Goal: Answer question/provide support: Share knowledge or assist other users

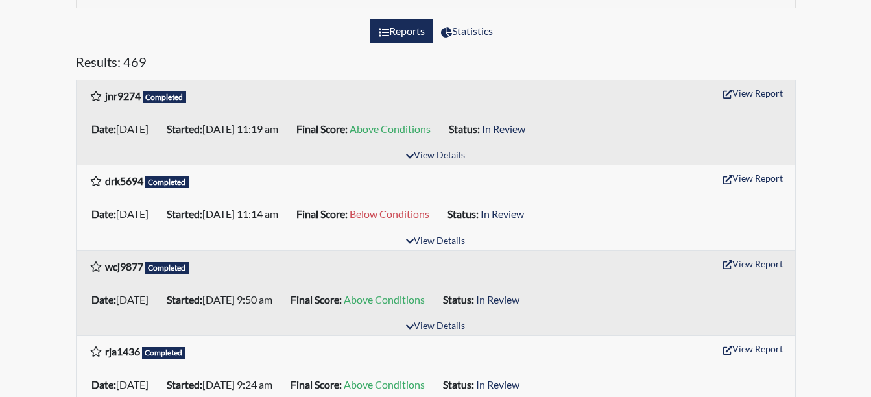
scroll to position [198, 0]
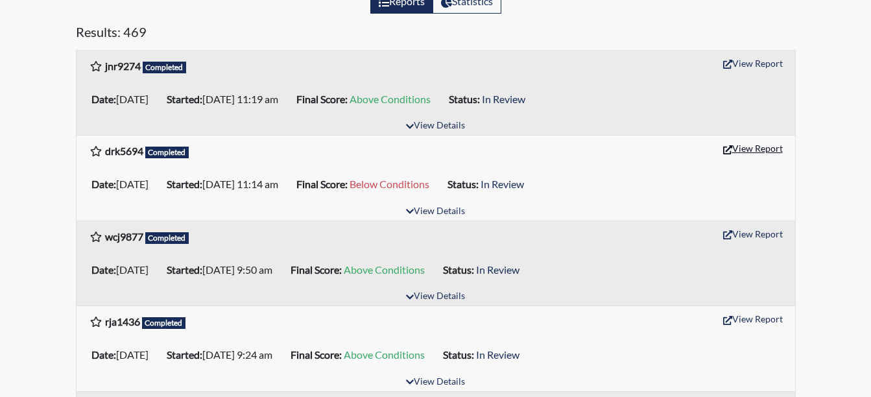
click at [765, 152] on button "View Report" at bounding box center [752, 148] width 71 height 20
click at [745, 316] on button "View Report" at bounding box center [752, 319] width 71 height 20
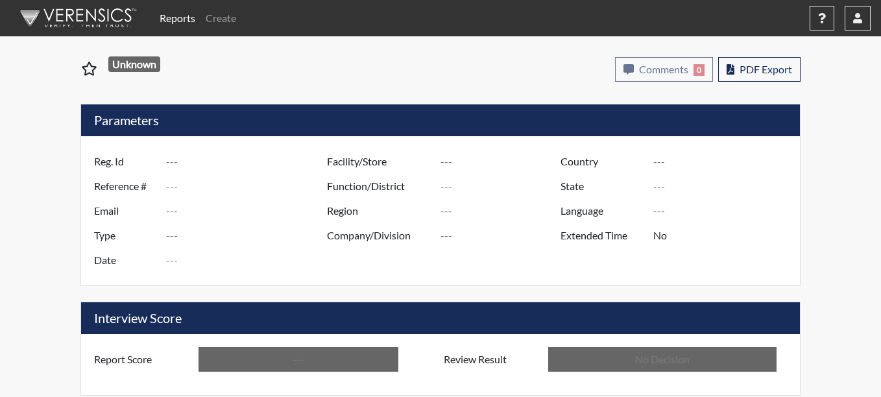
type input "drk5694"
type input "50870"
type input "---"
type input "Corrections Pre-Employment"
type input "[DATE]"
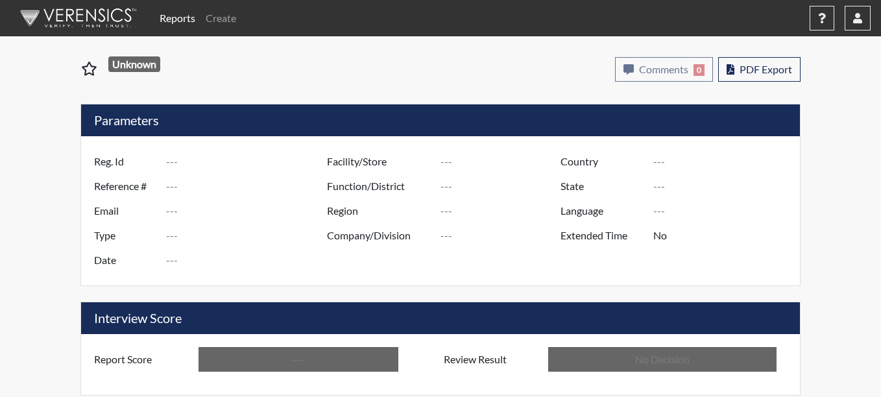
type input "Coastal SP"
type input "[GEOGRAPHIC_DATA]"
type input "[US_STATE]"
type input "English"
type input "Below Conditions"
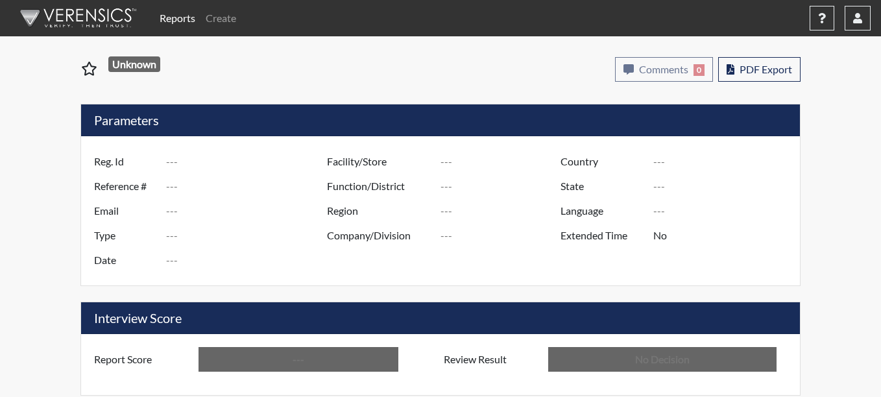
type input "In Review"
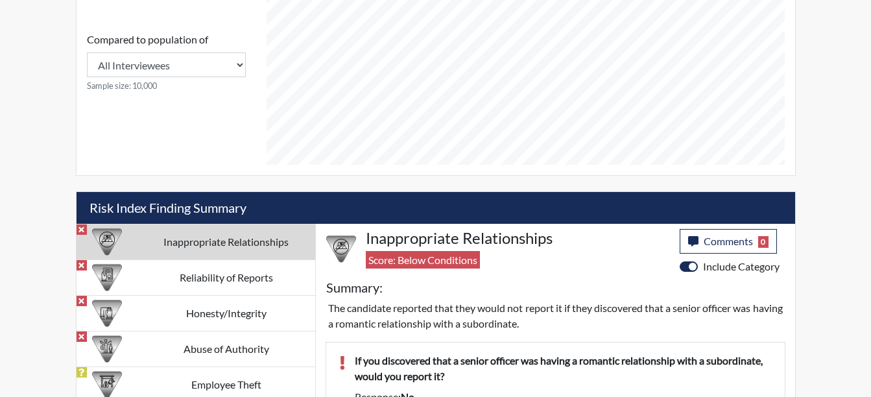
scroll to position [644, 0]
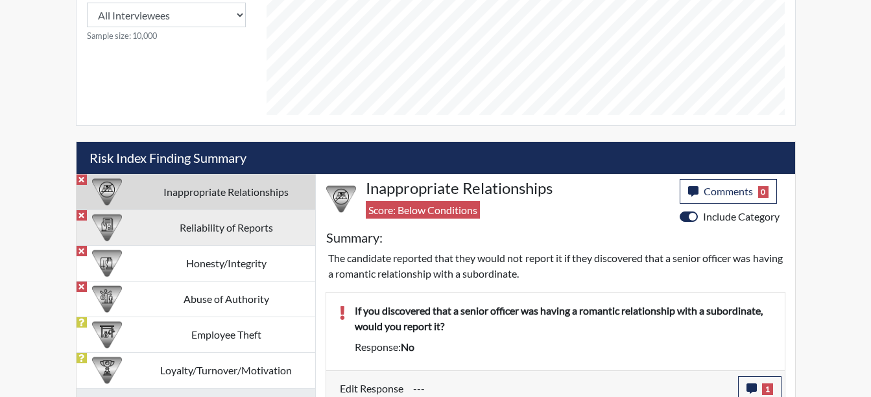
click at [219, 229] on td "Reliability of Reports" at bounding box center [227, 228] width 178 height 36
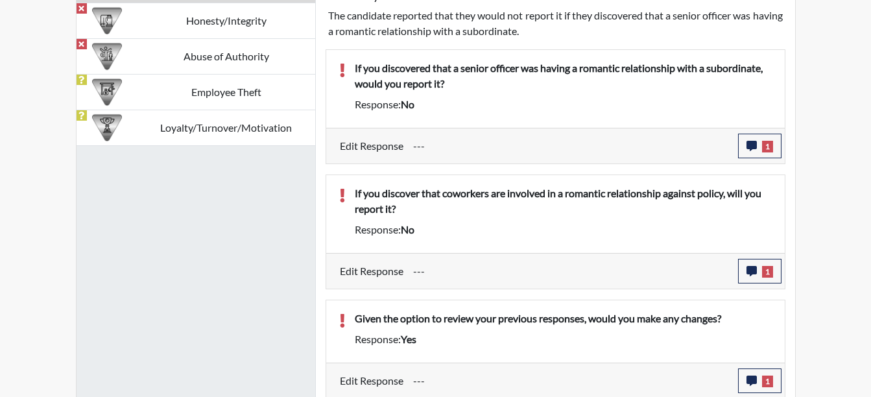
scroll to position [889, 0]
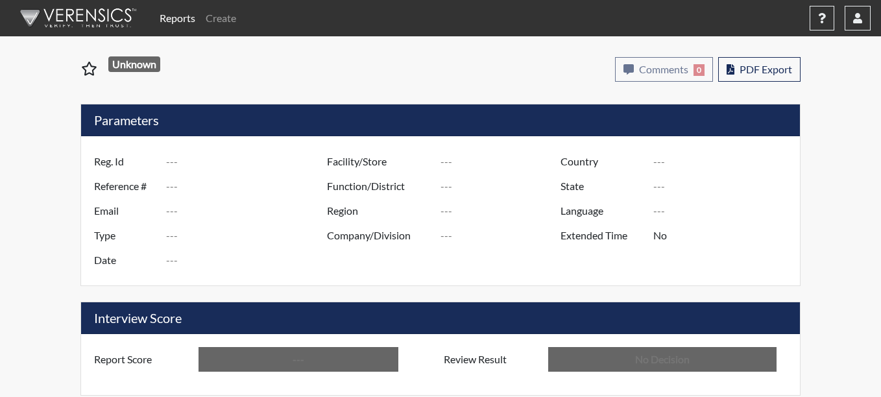
type input "rja1436"
type input "50864"
type input "---"
type input "Corrections Pre-Employment"
type input "[DATE]"
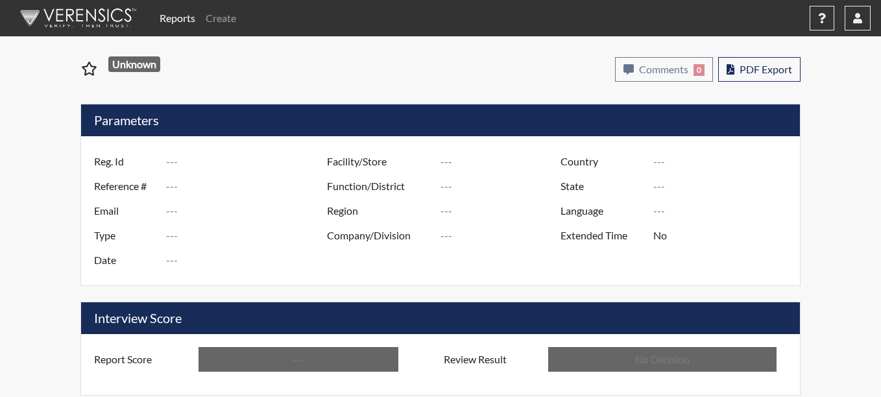
type input "Coastal SP"
type input "[GEOGRAPHIC_DATA]"
type input "[US_STATE]"
type input "English"
type input "Above Conditions"
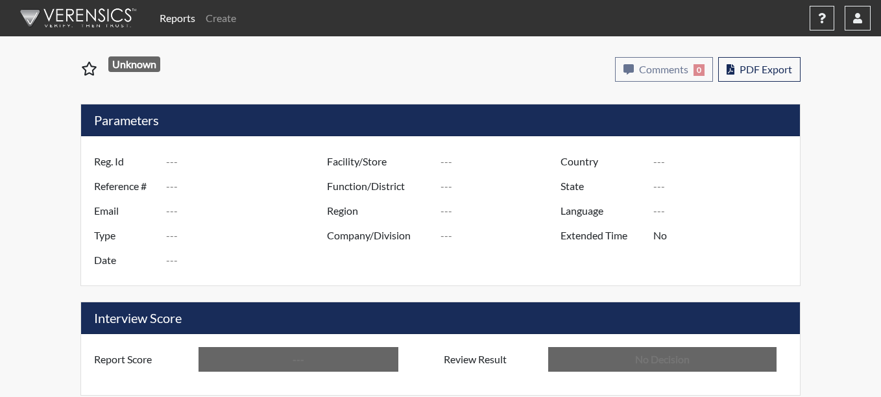
type input "In Review"
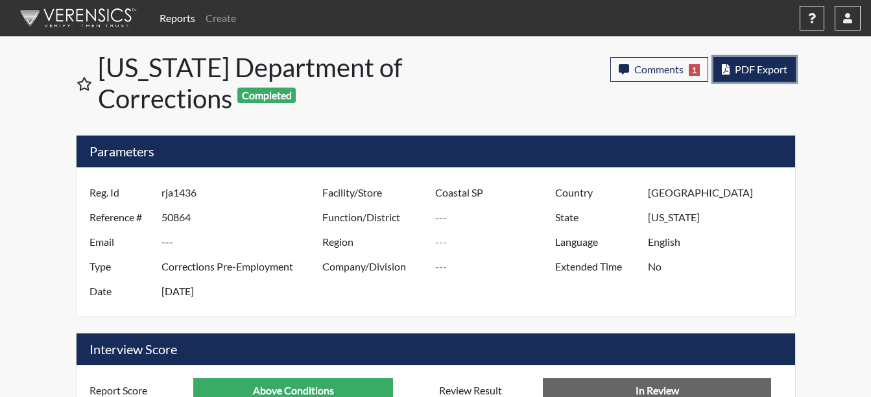
scroll to position [215, 539]
drag, startPoint x: 749, startPoint y: 71, endPoint x: 731, endPoint y: 71, distance: 17.5
click at [747, 71] on span "PDF Export" at bounding box center [761, 69] width 53 height 12
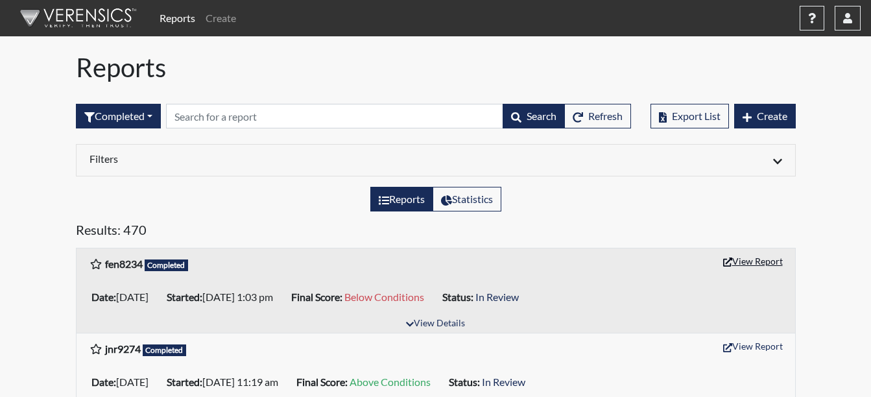
click at [745, 259] on button "View Report" at bounding box center [752, 261] width 71 height 20
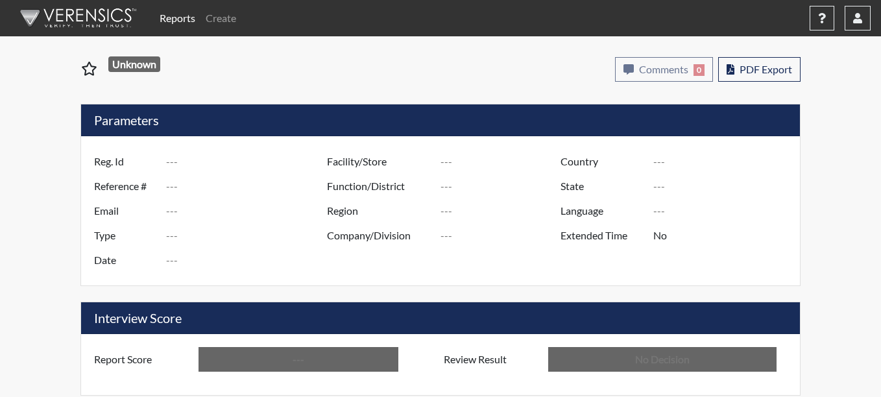
type input "fen8234"
type input "50875"
type input "---"
type input "Corrections Pre-Employment"
type input "[DATE]"
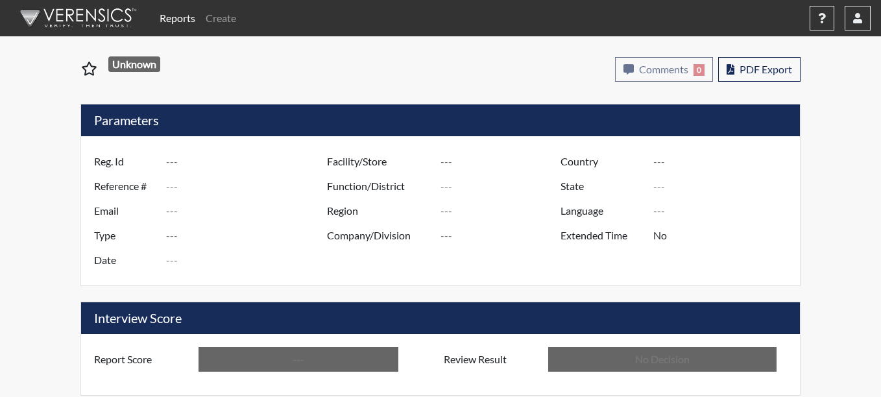
type input "Coastal SP"
type input "[GEOGRAPHIC_DATA]"
type input "[US_STATE]"
type input "English"
type input "Below Conditions"
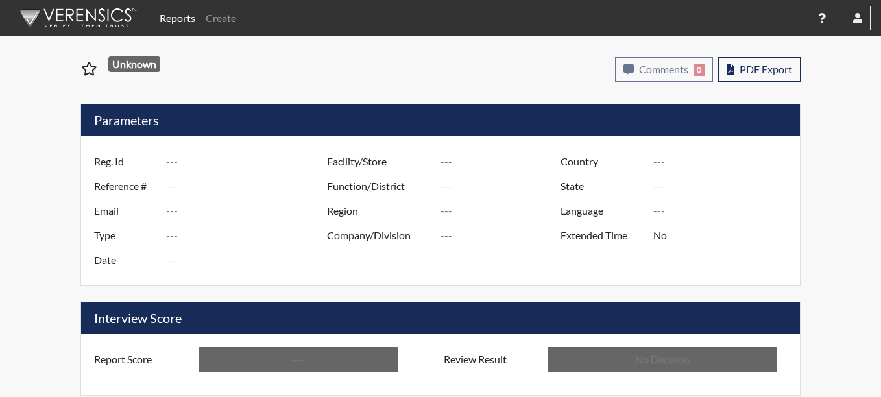
type input "In Review"
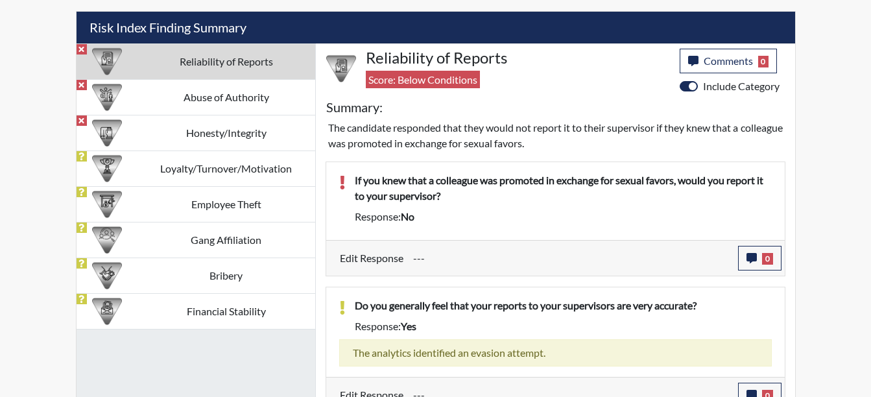
scroll to position [791, 0]
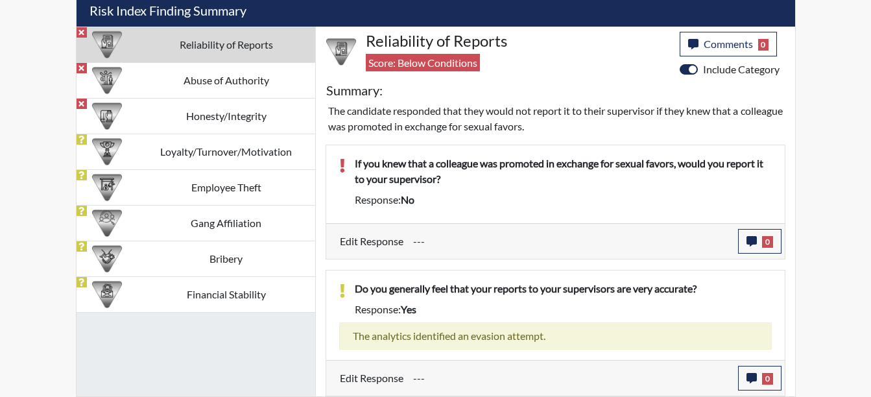
click at [191, 73] on td "Abuse of Authority" at bounding box center [227, 80] width 178 height 36
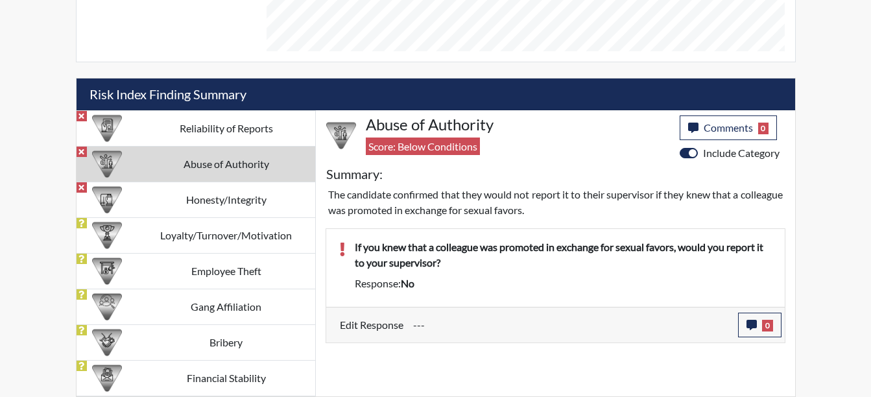
scroll to position [707, 0]
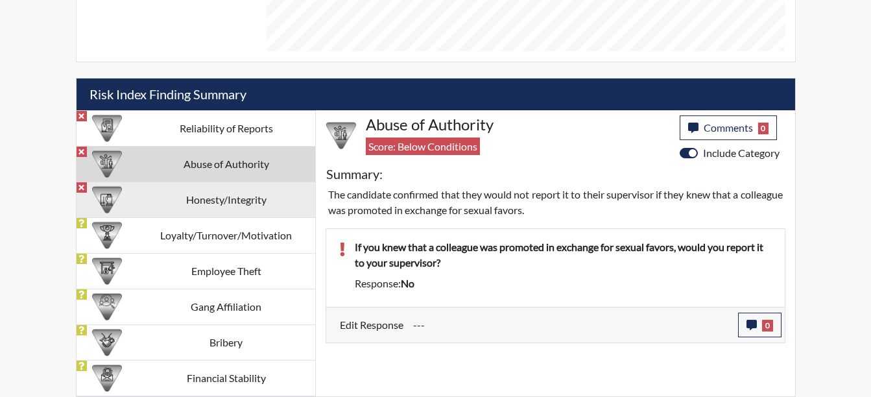
click at [215, 192] on td "Honesty/Integrity" at bounding box center [227, 200] width 178 height 36
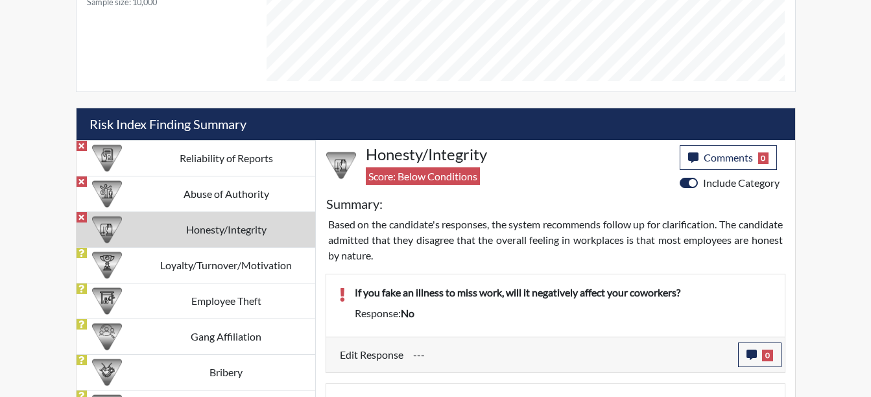
scroll to position [674, 0]
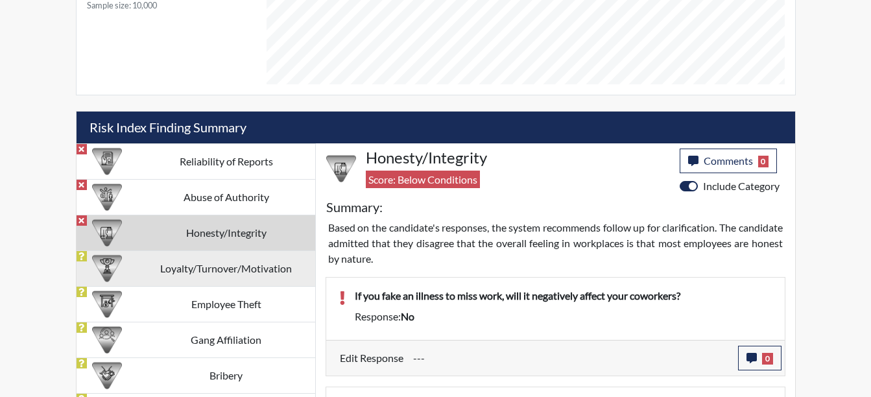
click at [237, 268] on td "Loyalty/Turnover/Motivation" at bounding box center [227, 268] width 178 height 36
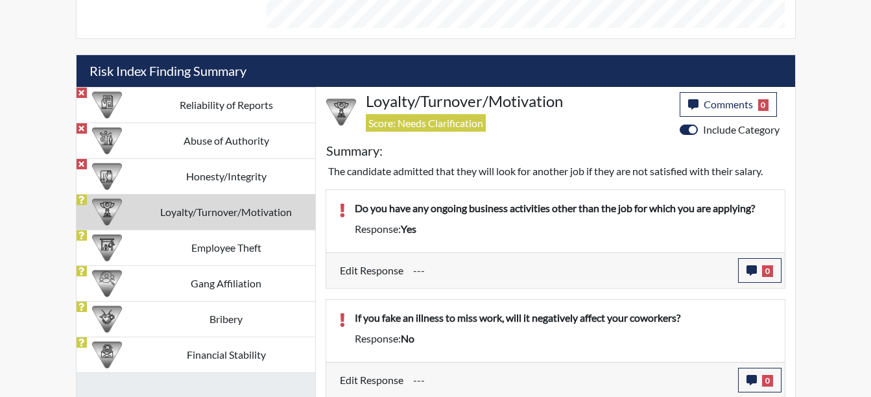
scroll to position [745, 0]
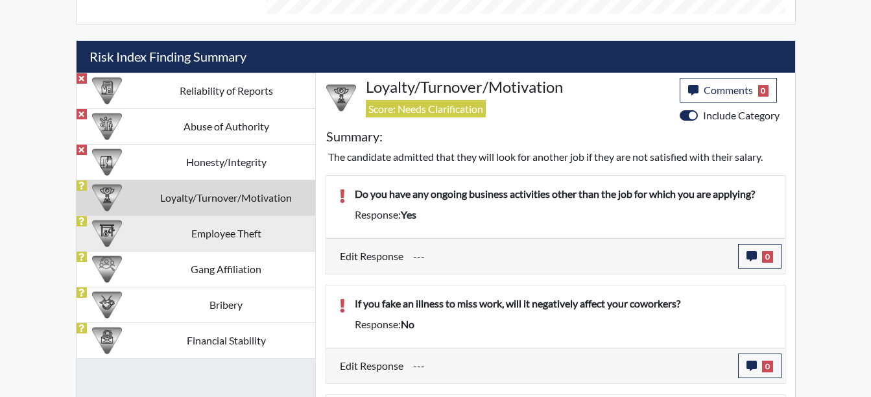
click at [228, 224] on td "Employee Theft" at bounding box center [227, 233] width 178 height 36
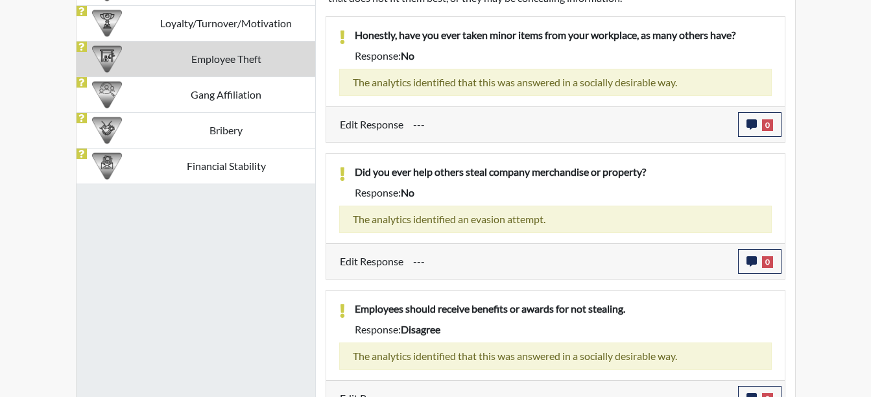
scroll to position [939, 0]
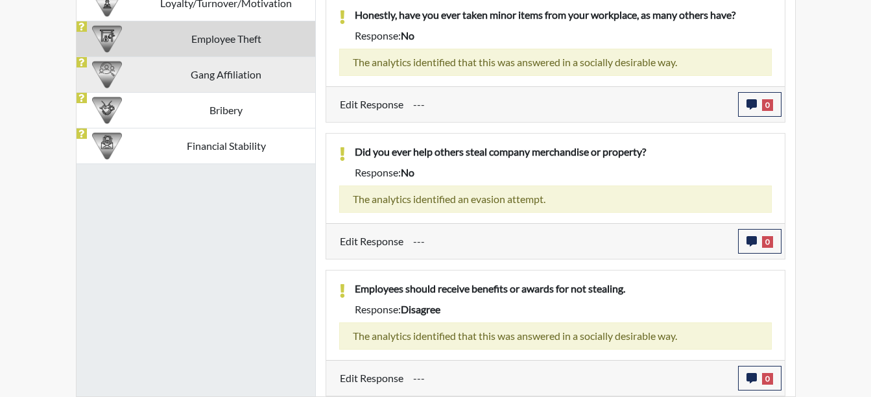
click at [189, 82] on td "Gang Affiliation" at bounding box center [227, 74] width 178 height 36
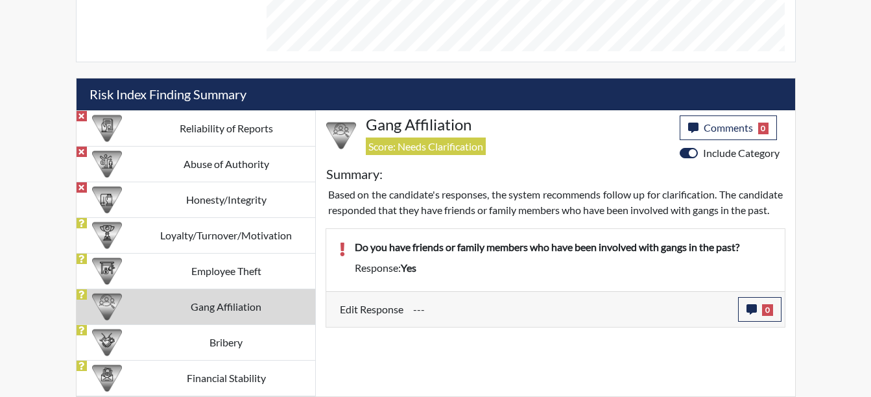
drag, startPoint x: 209, startPoint y: 338, endPoint x: 217, endPoint y: 336, distance: 8.0
click at [215, 337] on td "Bribery" at bounding box center [227, 342] width 178 height 36
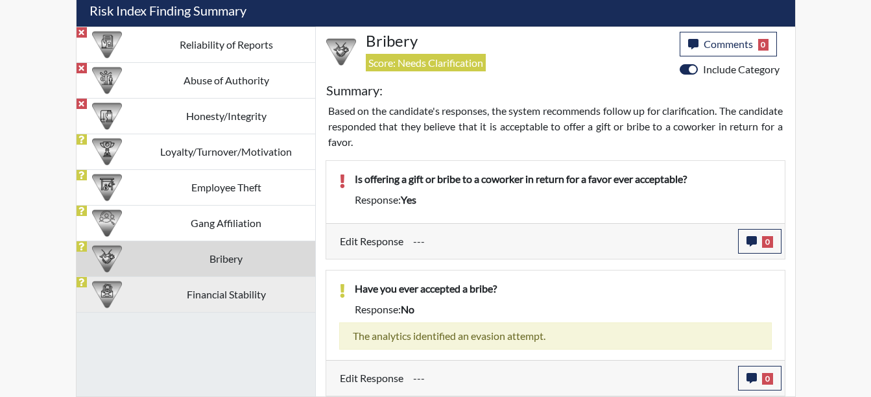
click at [195, 284] on td "Financial Stability" at bounding box center [227, 294] width 178 height 36
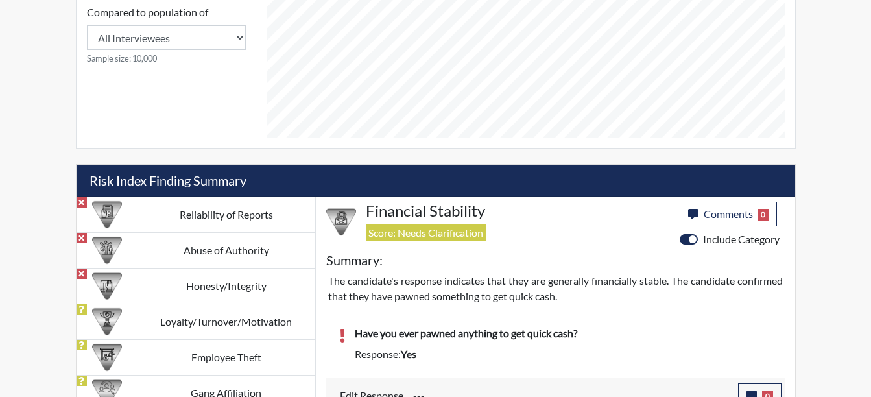
scroll to position [570, 0]
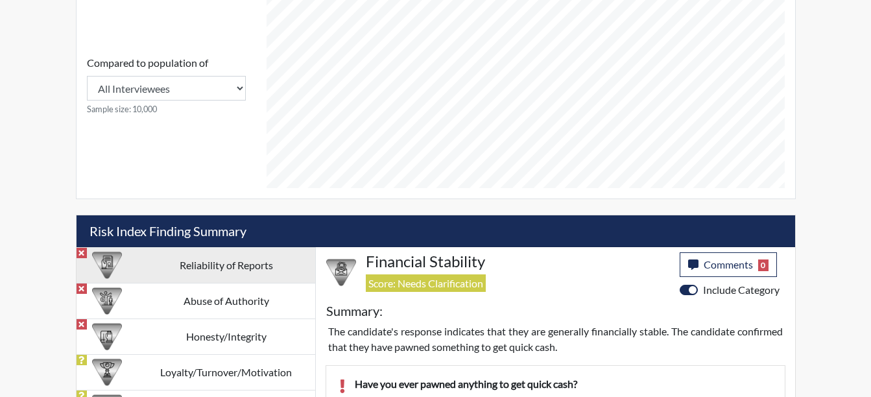
click at [258, 259] on td "Reliability of Reports" at bounding box center [227, 265] width 178 height 36
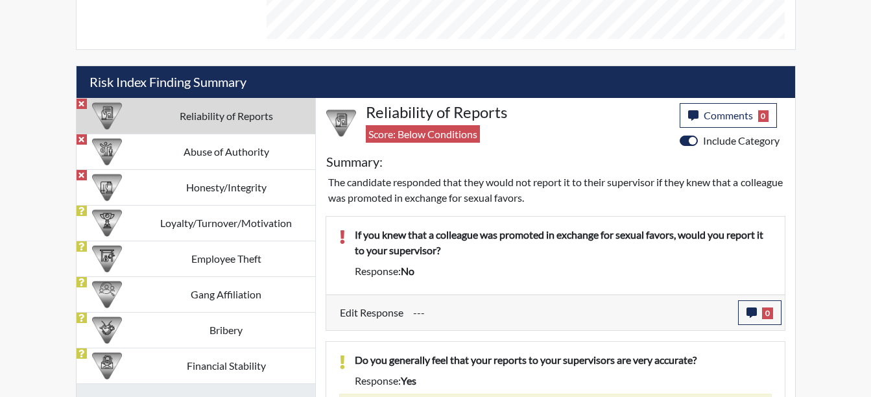
scroll to position [738, 0]
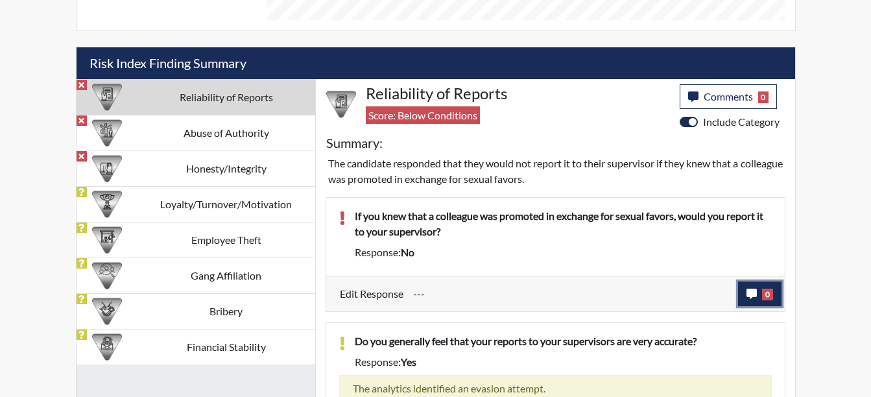
click at [777, 295] on button "0" at bounding box center [759, 294] width 43 height 25
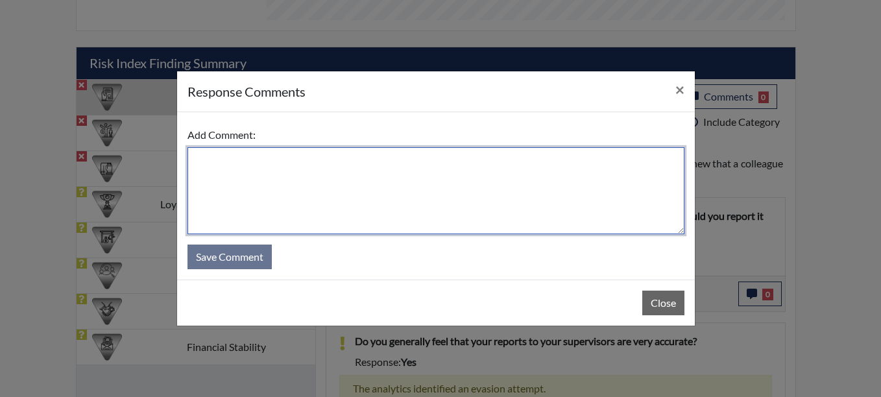
click at [219, 160] on textarea at bounding box center [435, 190] width 497 height 87
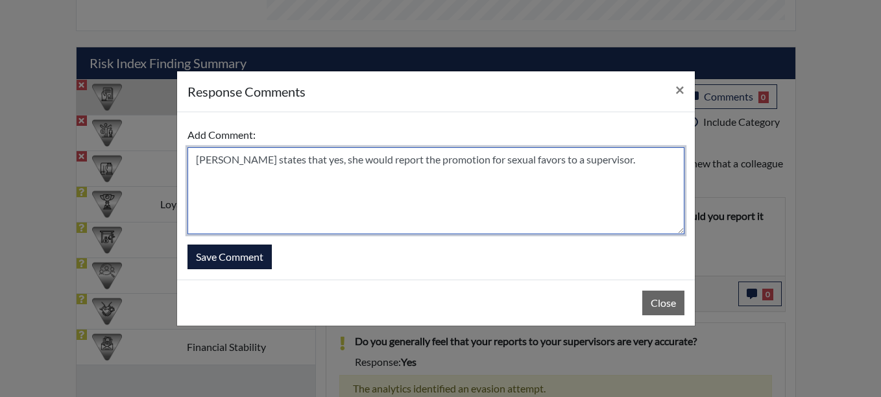
type textarea "[PERSON_NAME] states that yes, she would report the promotion for sexual favors…"
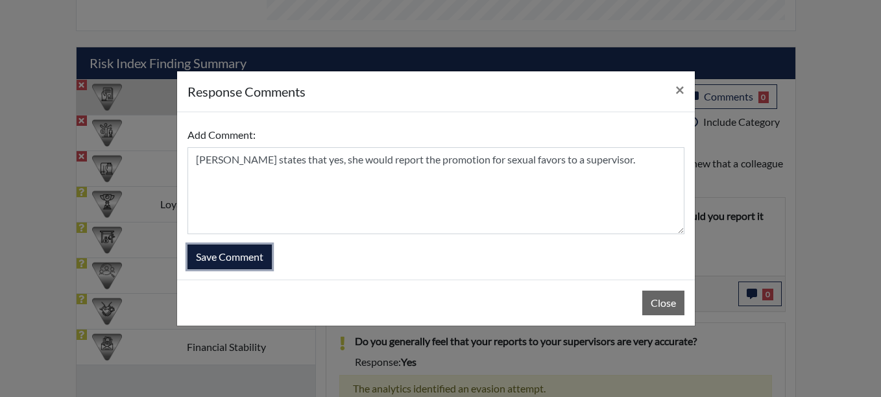
click at [237, 263] on button "Save Comment" at bounding box center [229, 257] width 84 height 25
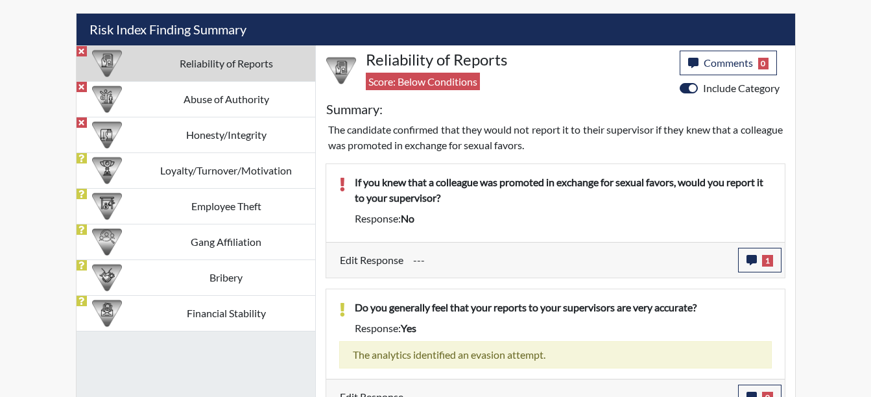
scroll to position [791, 0]
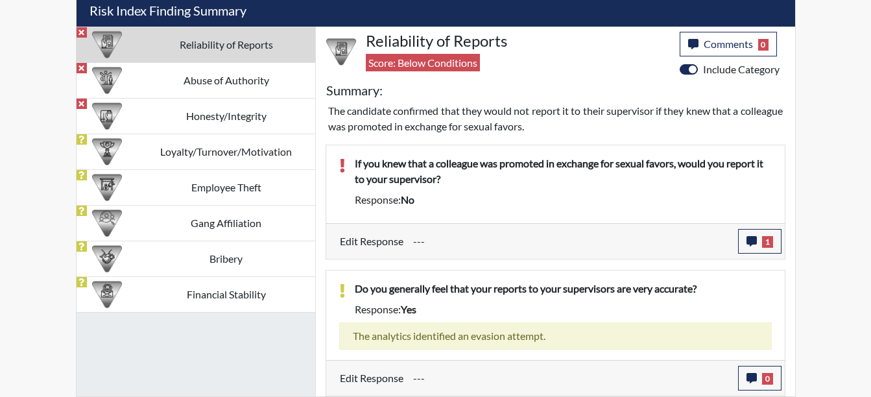
drag, startPoint x: 207, startPoint y: 88, endPoint x: 234, endPoint y: 93, distance: 27.1
click at [208, 88] on td "Abuse of Authority" at bounding box center [227, 80] width 178 height 36
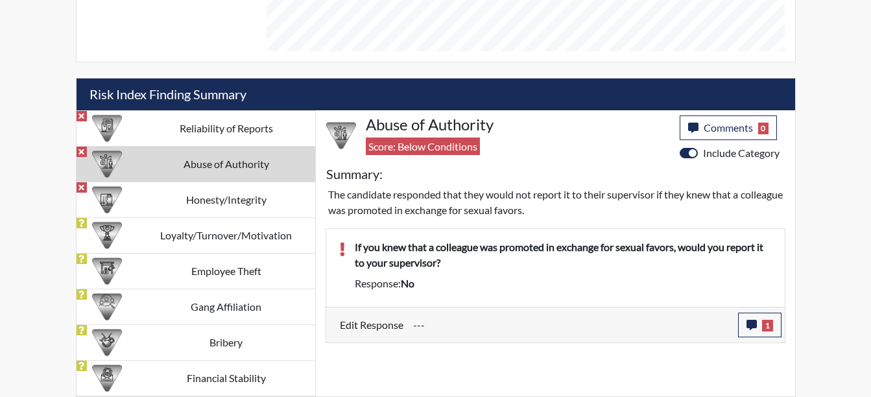
scroll to position [707, 0]
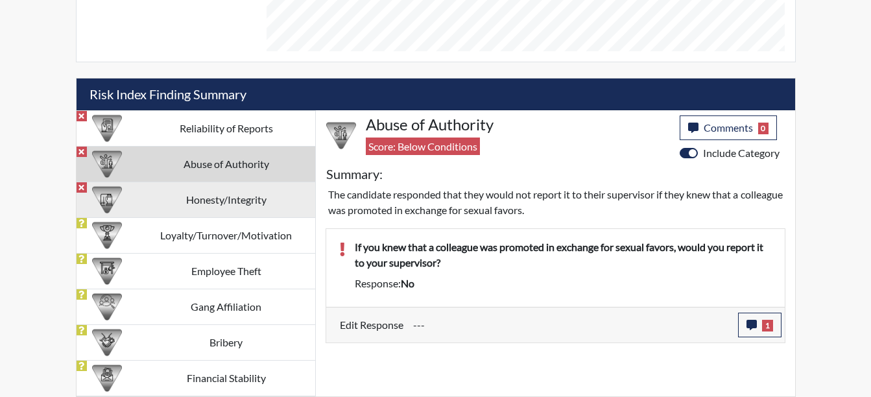
click at [274, 206] on td "Honesty/Integrity" at bounding box center [227, 200] width 178 height 36
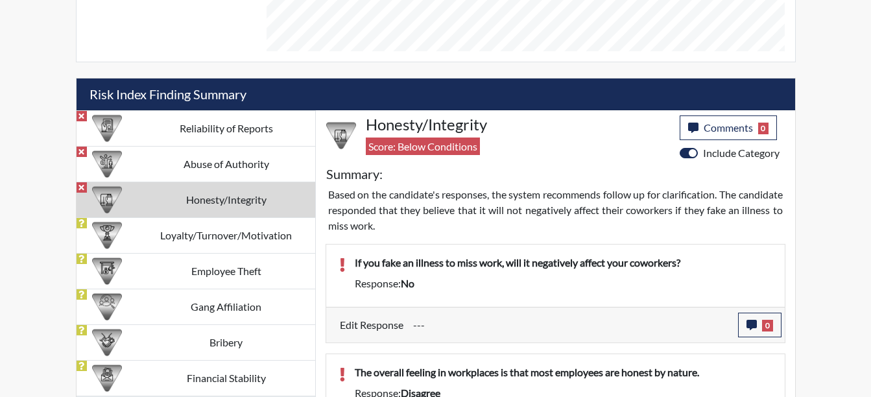
scroll to position [791, 0]
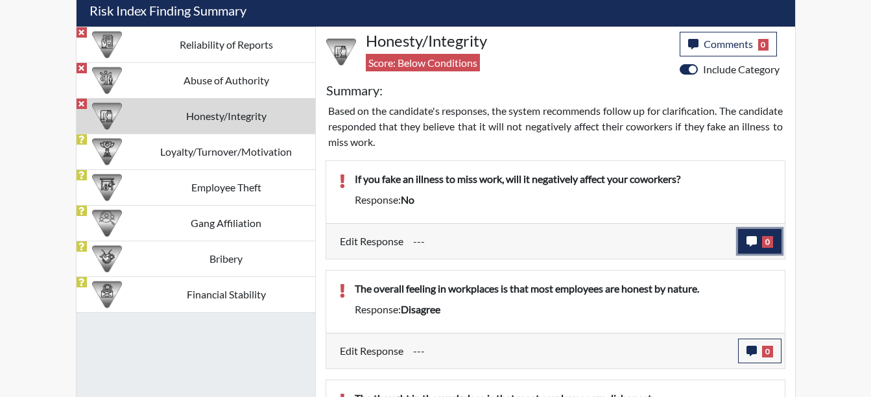
click at [749, 248] on button "0" at bounding box center [759, 241] width 43 height 25
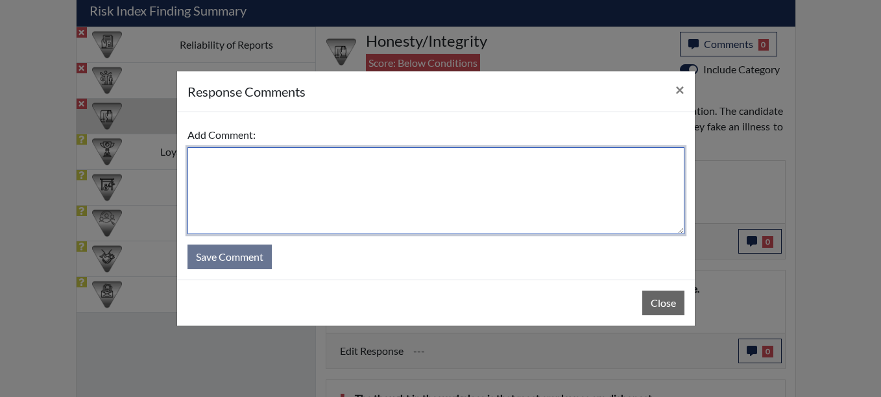
click at [233, 164] on textarea at bounding box center [435, 190] width 497 height 87
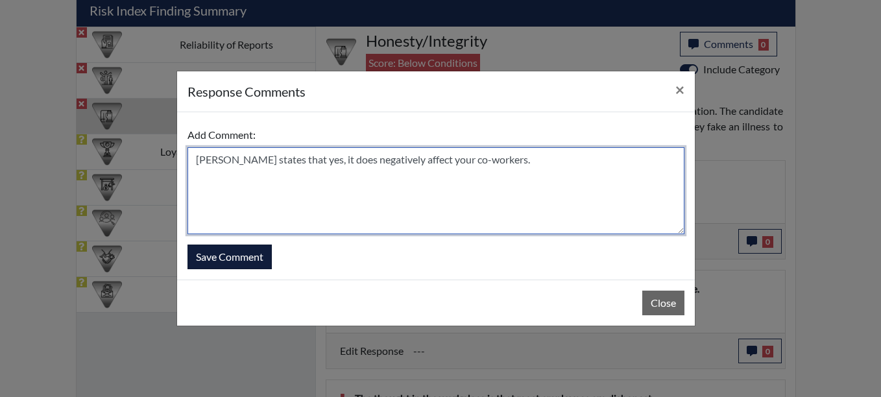
type textarea "[PERSON_NAME] states that yes, it does negatively affect your co-workers."
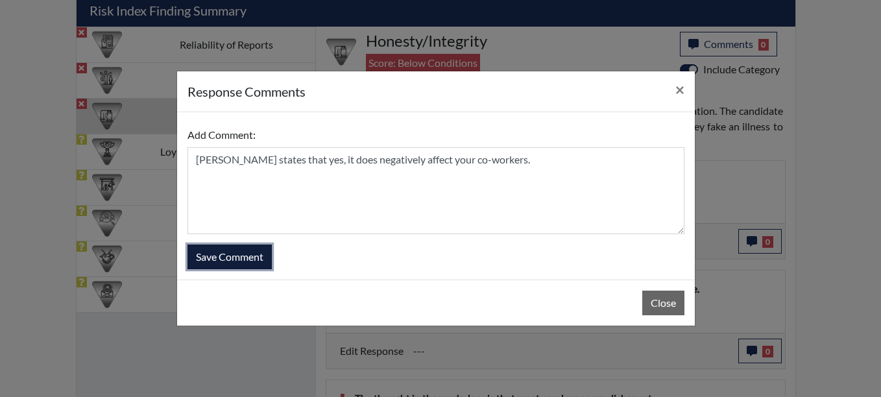
click at [204, 255] on button "Save Comment" at bounding box center [229, 257] width 84 height 25
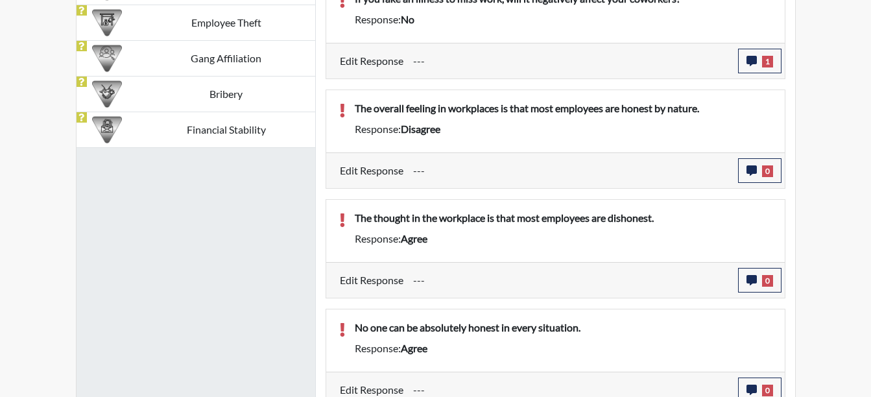
scroll to position [1021, 0]
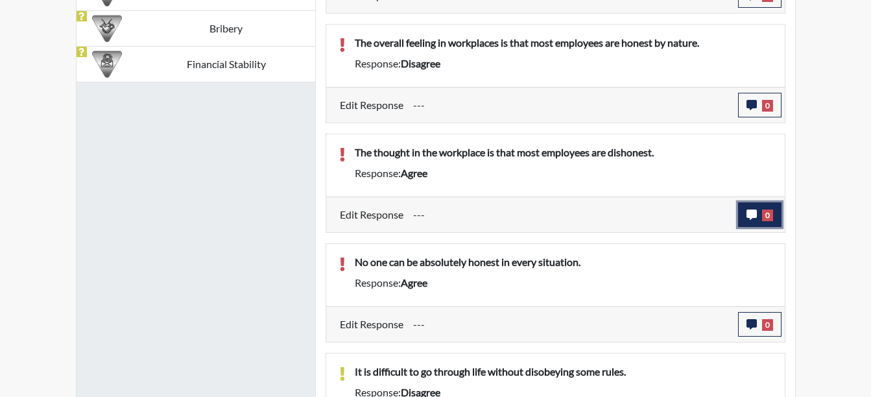
click at [766, 221] on span "0" at bounding box center [767, 216] width 11 height 12
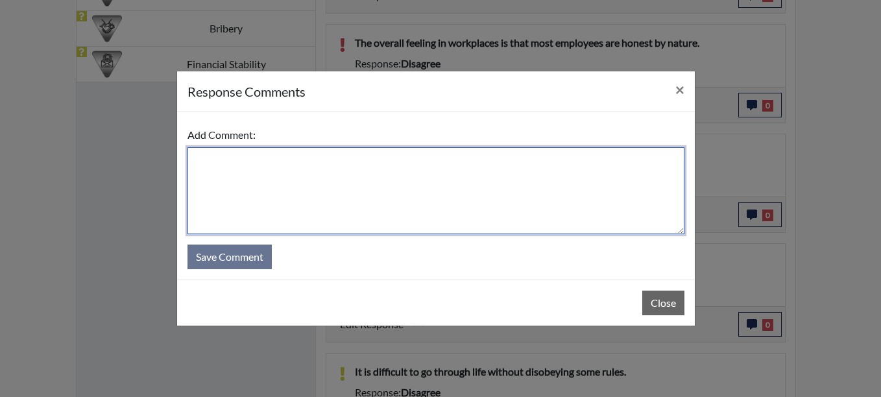
click at [199, 162] on textarea at bounding box center [435, 190] width 497 height 87
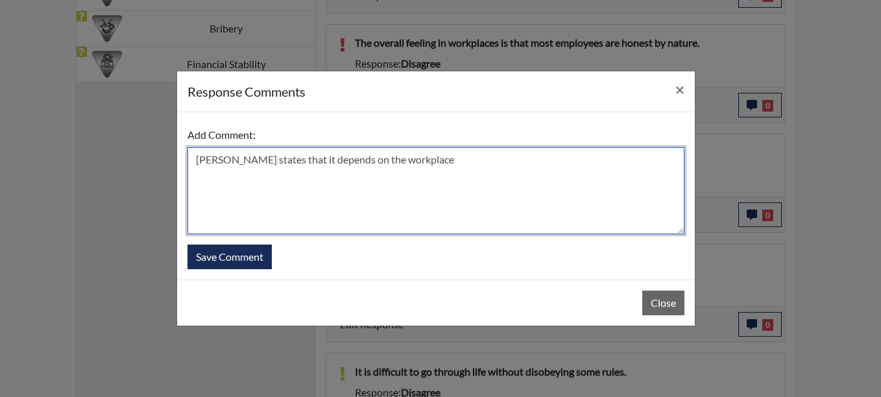
click at [198, 162] on textarea "[PERSON_NAME] states that it depends on the workplace" at bounding box center [435, 190] width 497 height 87
type textarea "In her experience, [PERSON_NAME] states that it depends on the workplace"
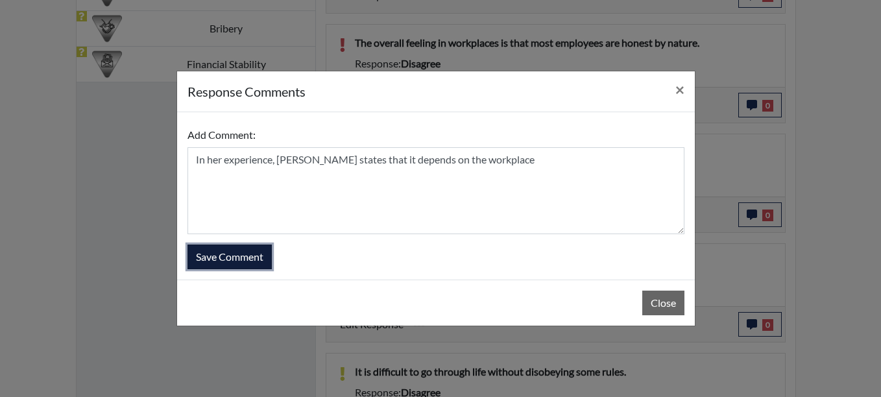
click at [207, 254] on button "Save Comment" at bounding box center [229, 257] width 84 height 25
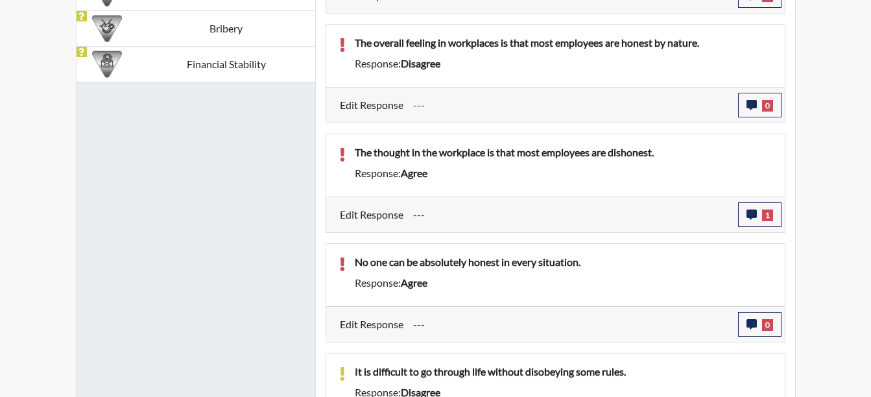
scroll to position [215, 539]
click at [773, 337] on button "0" at bounding box center [759, 324] width 43 height 25
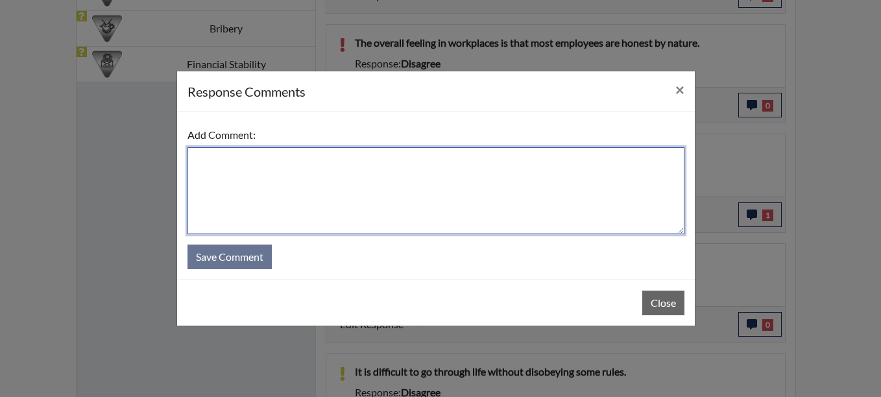
click at [204, 153] on textarea at bounding box center [435, 190] width 497 height 87
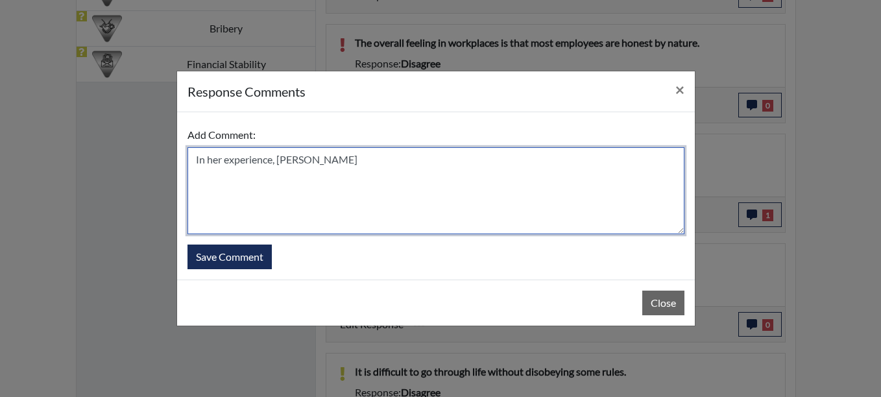
drag, startPoint x: 344, startPoint y: 156, endPoint x: 353, endPoint y: 164, distance: 11.5
click at [350, 160] on textarea "In her experience, [PERSON_NAME]" at bounding box center [435, 190] width 497 height 87
type textarea "In her experience, [PERSON_NAME] states that there is side 1, side 2, and the t…"
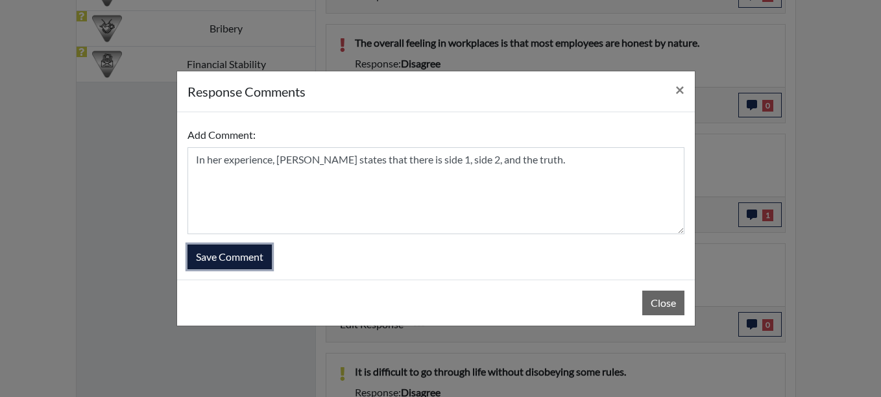
click at [254, 259] on button "Save Comment" at bounding box center [229, 257] width 84 height 25
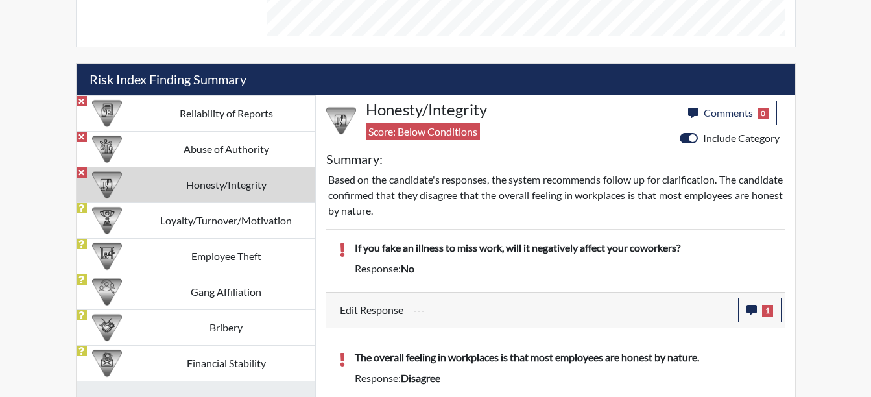
scroll to position [715, 0]
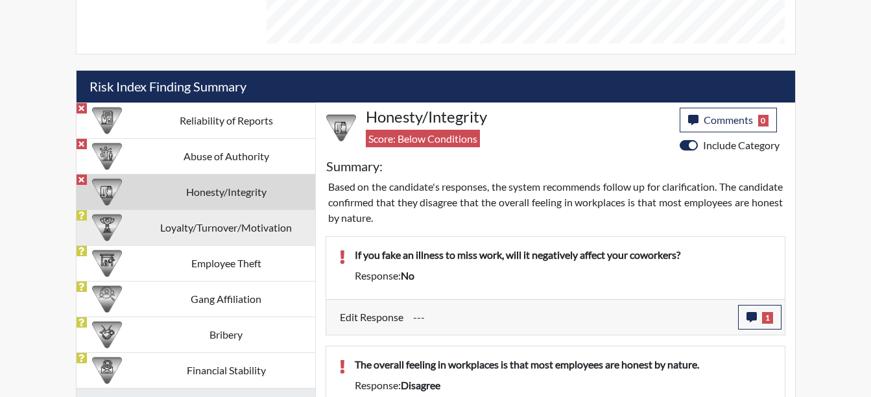
click at [230, 224] on td "Loyalty/Turnover/Motivation" at bounding box center [227, 228] width 178 height 36
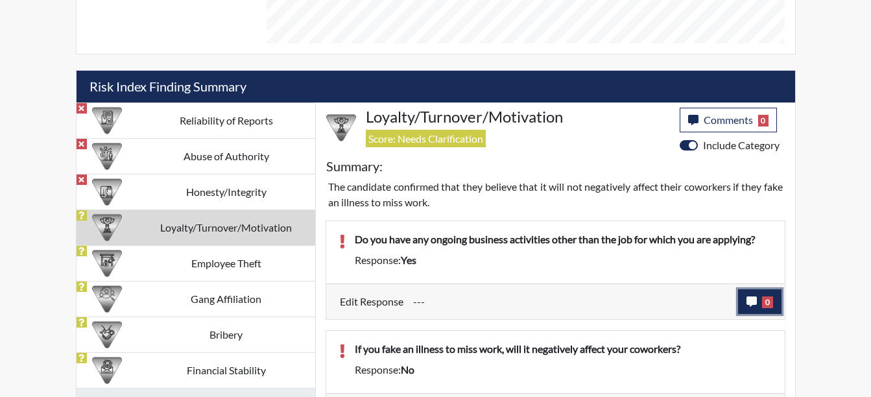
click at [757, 305] on button "0" at bounding box center [759, 301] width 43 height 25
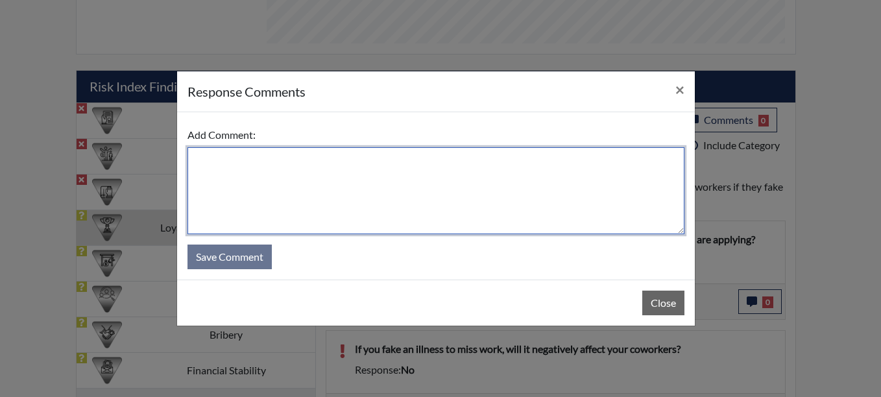
click at [257, 146] on div "Add Comment:" at bounding box center [435, 179] width 497 height 112
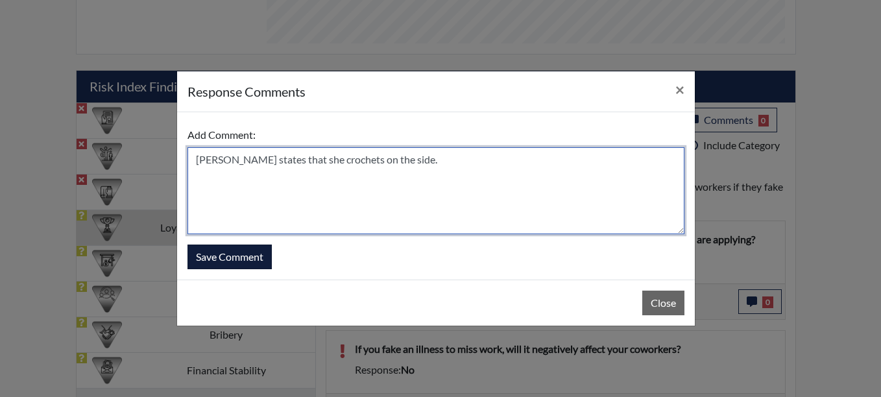
type textarea "[PERSON_NAME] states that she crochets on the side."
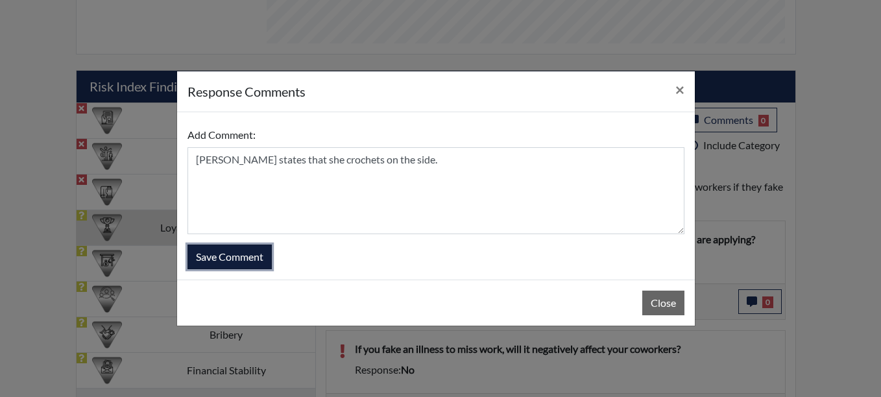
click at [246, 267] on button "Save Comment" at bounding box center [229, 257] width 84 height 25
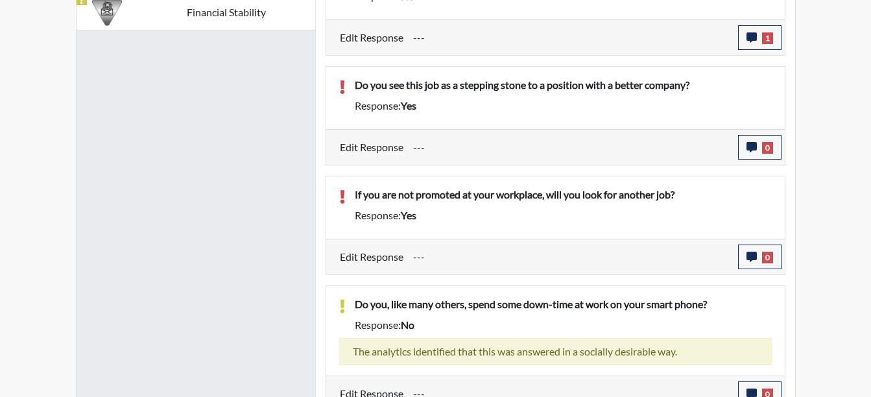
scroll to position [1087, 0]
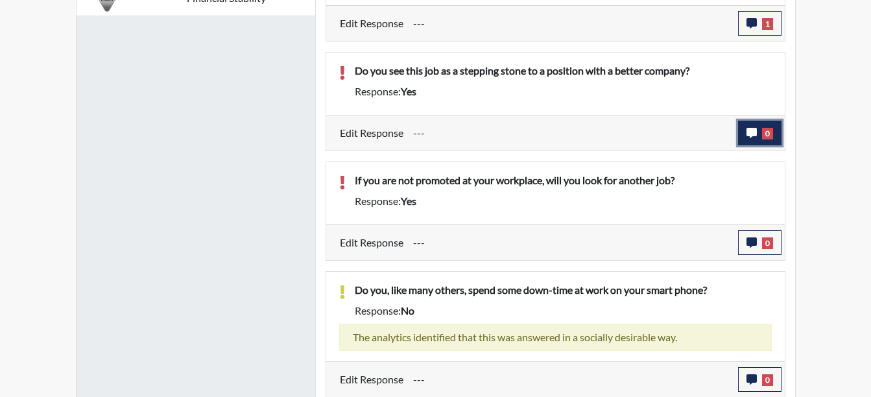
click at [756, 132] on icon "button" at bounding box center [752, 133] width 10 height 10
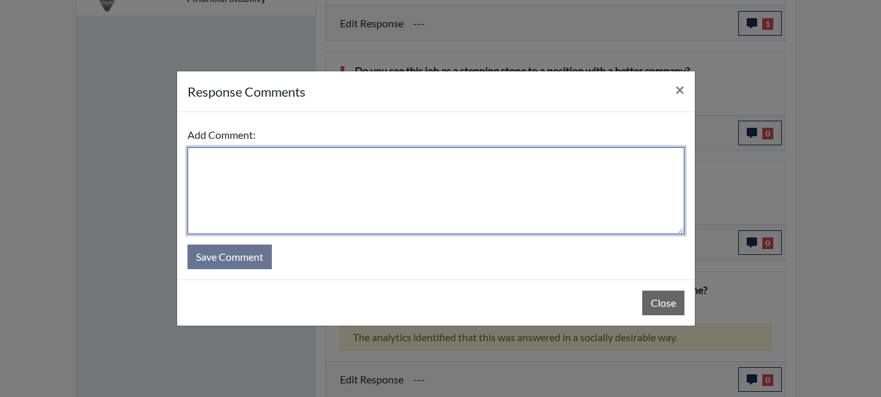
click at [255, 168] on textarea at bounding box center [435, 190] width 497 height 87
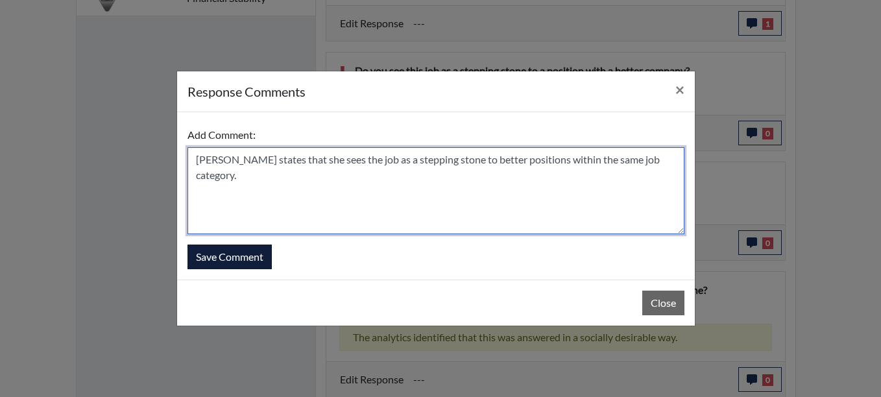
type textarea "[PERSON_NAME] states that she sees the job as a stepping stone to better positi…"
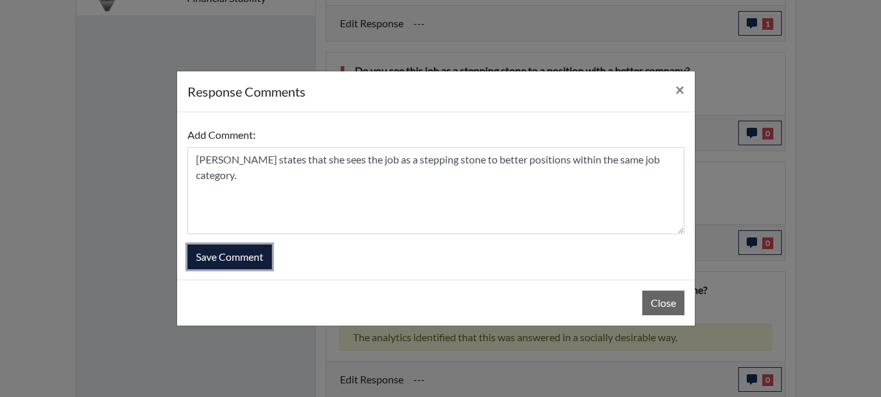
click at [234, 253] on button "Save Comment" at bounding box center [229, 257] width 84 height 25
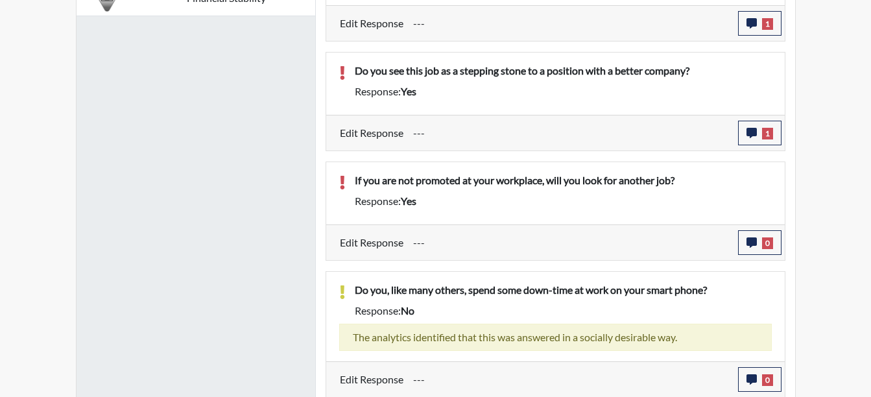
scroll to position [215, 539]
click at [767, 246] on span "0" at bounding box center [767, 243] width 11 height 12
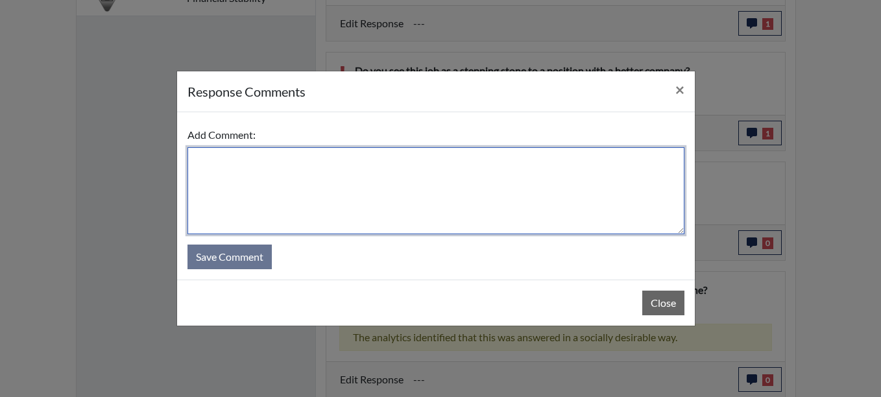
click at [209, 167] on textarea at bounding box center [435, 190] width 497 height 87
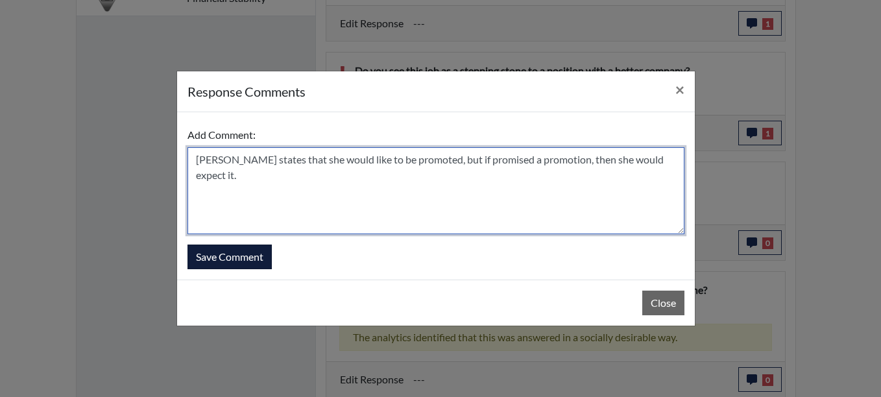
type textarea "[PERSON_NAME] states that she would like to be promoted, but if promised a prom…"
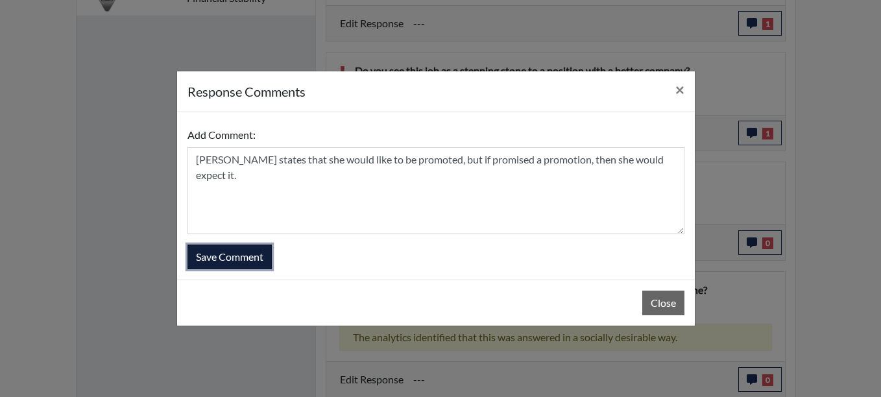
click at [230, 262] on button "Save Comment" at bounding box center [229, 257] width 84 height 25
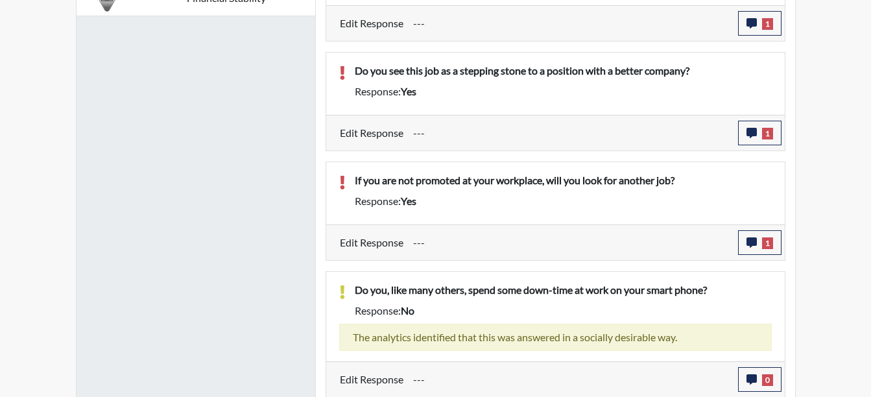
scroll to position [1198, 0]
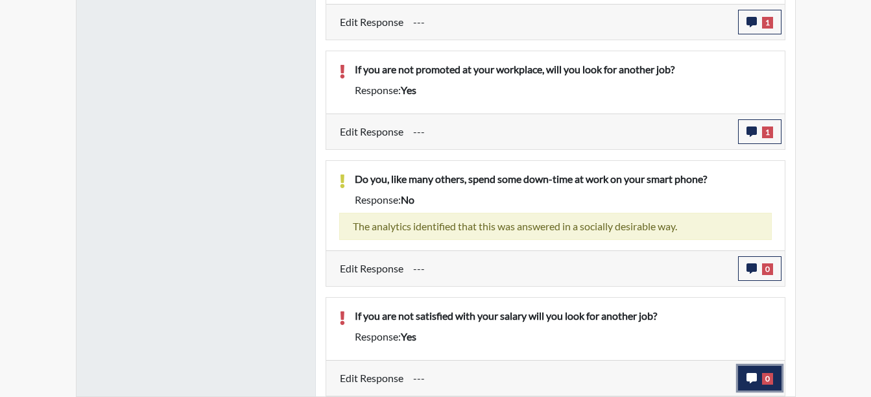
click at [764, 372] on button "0" at bounding box center [759, 378] width 43 height 25
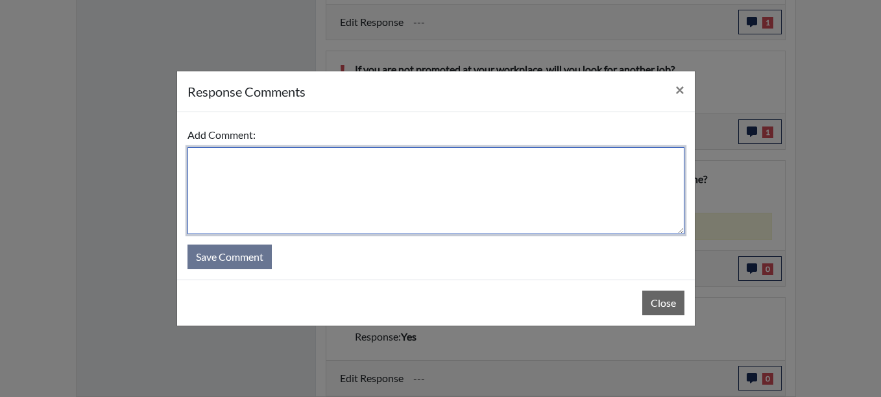
click at [210, 169] on textarea at bounding box center [435, 190] width 497 height 87
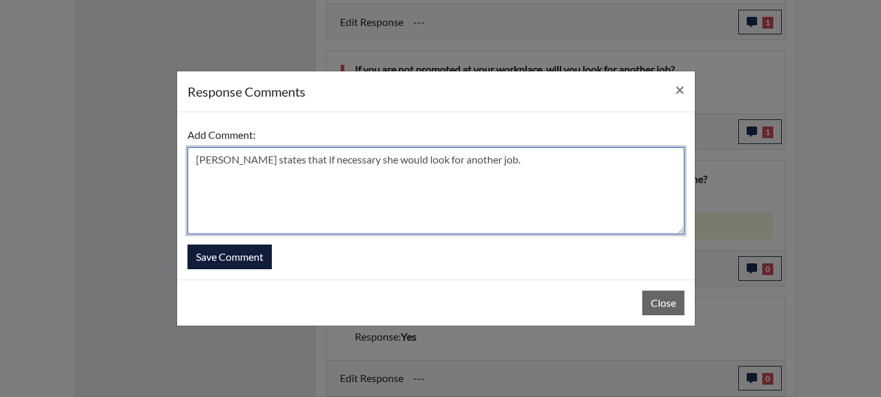
type textarea "[PERSON_NAME] states that if necessary she would look for another job."
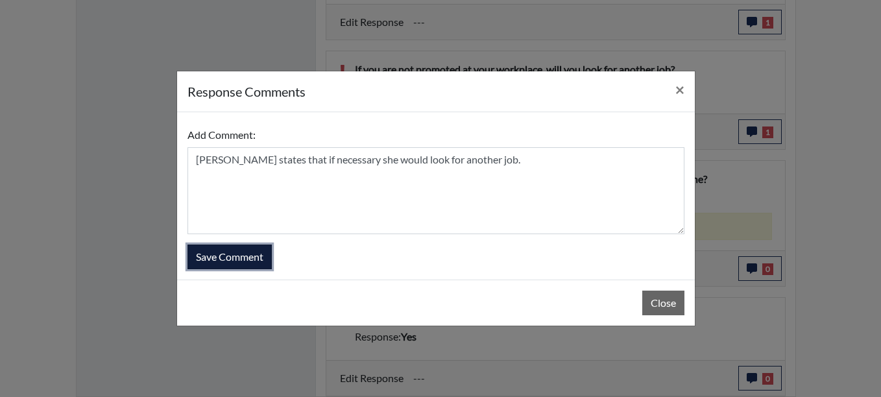
click at [229, 259] on button "Save Comment" at bounding box center [229, 257] width 84 height 25
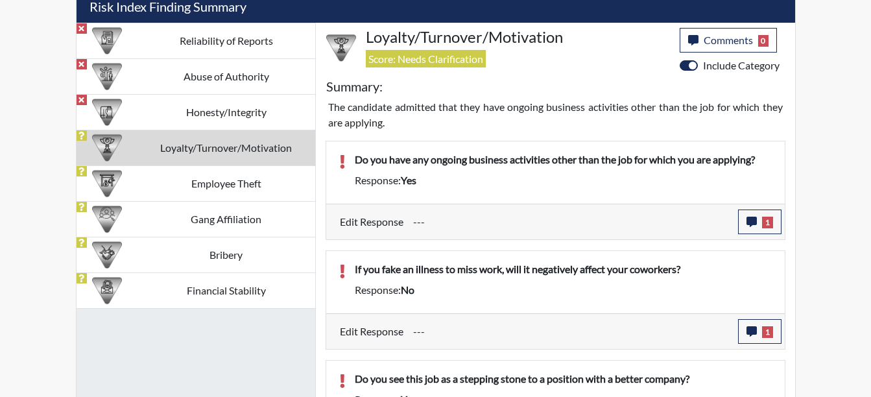
scroll to position [792, 0]
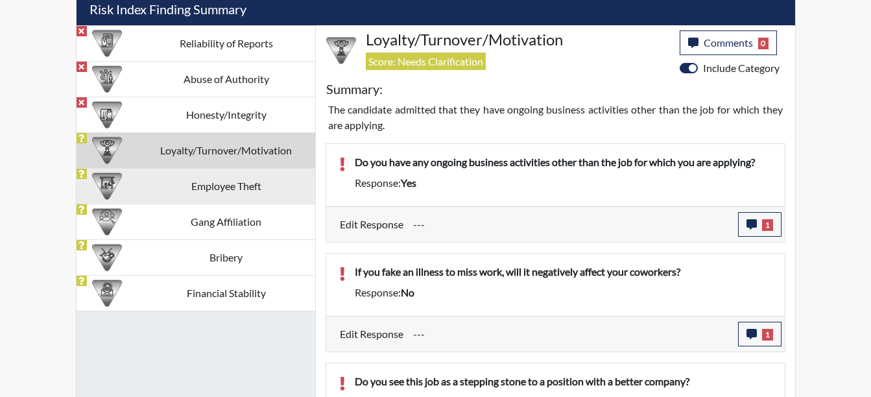
click at [178, 175] on td "Employee Theft" at bounding box center [227, 186] width 178 height 36
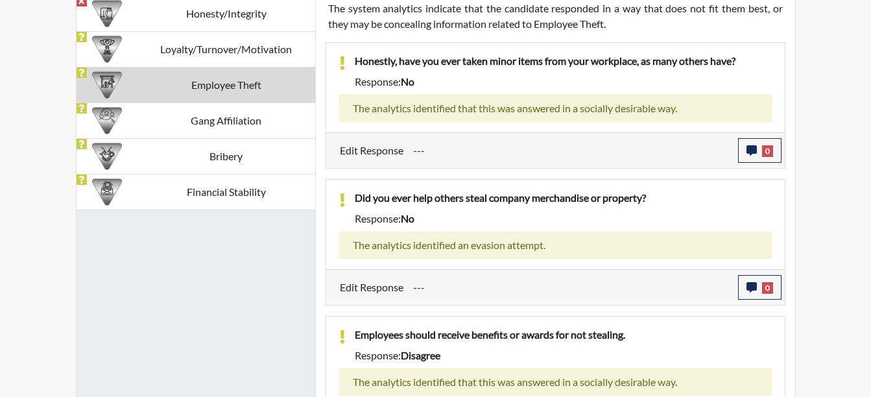
scroll to position [939, 0]
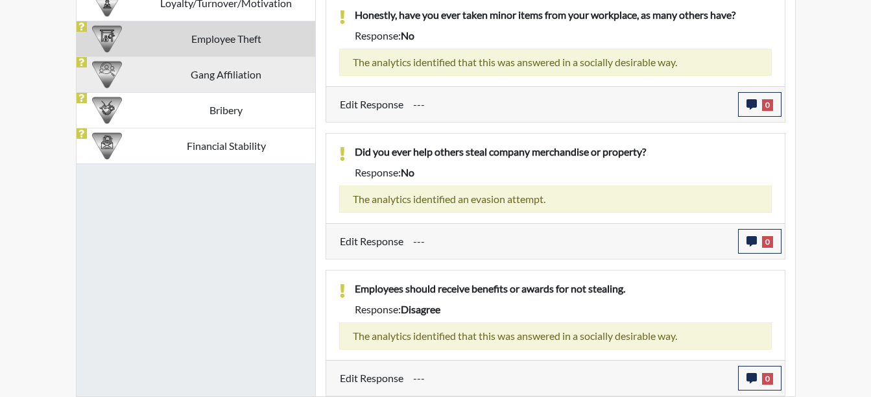
click at [192, 70] on td "Gang Affiliation" at bounding box center [227, 74] width 178 height 36
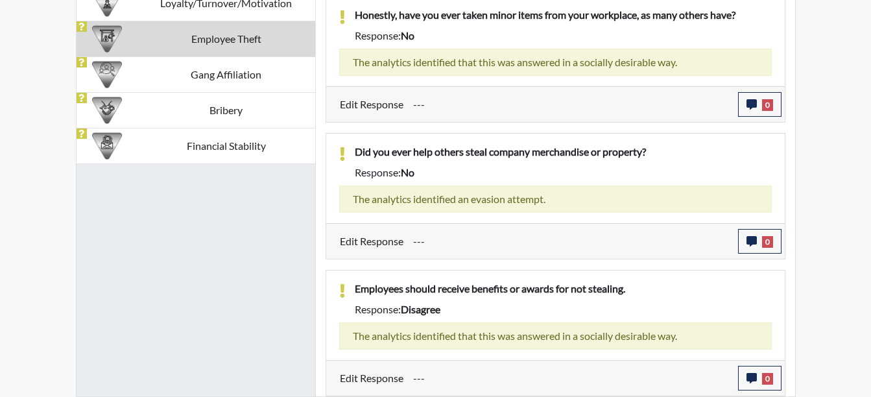
scroll to position [707, 0]
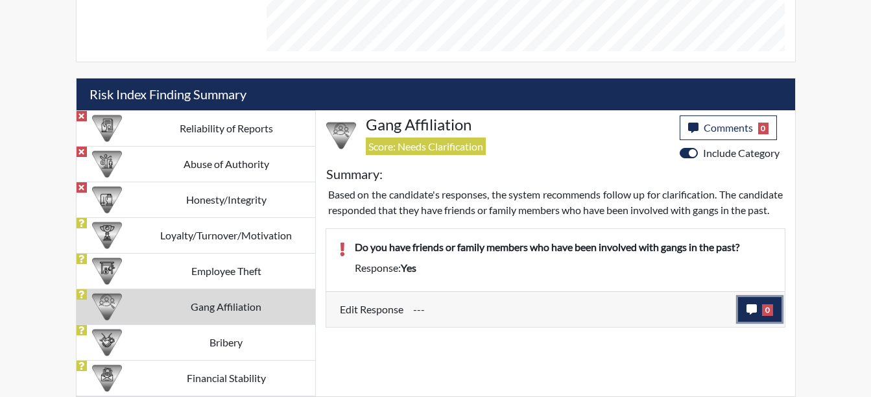
click at [766, 316] on span "0" at bounding box center [767, 310] width 11 height 12
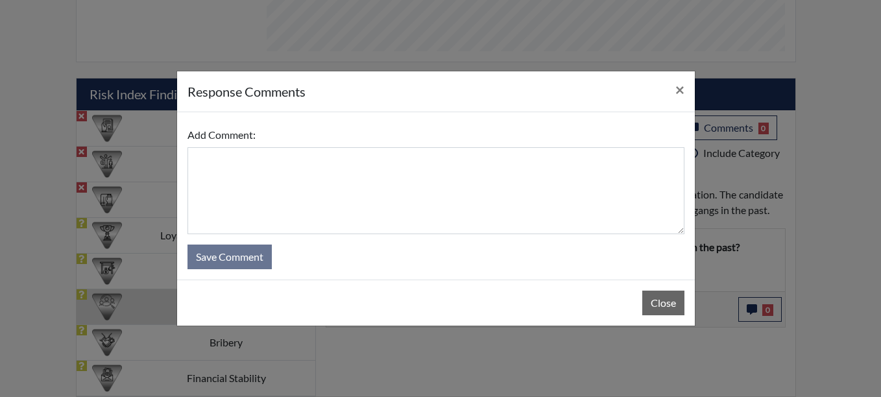
drag, startPoint x: 581, startPoint y: 92, endPoint x: 533, endPoint y: 139, distance: 67.4
click at [362, 104] on div "response Comments ×" at bounding box center [436, 91] width 518 height 41
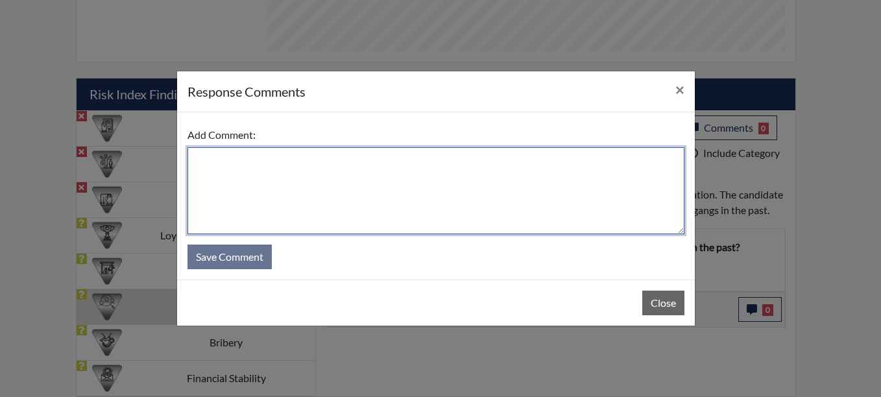
click at [215, 165] on textarea at bounding box center [435, 190] width 497 height 87
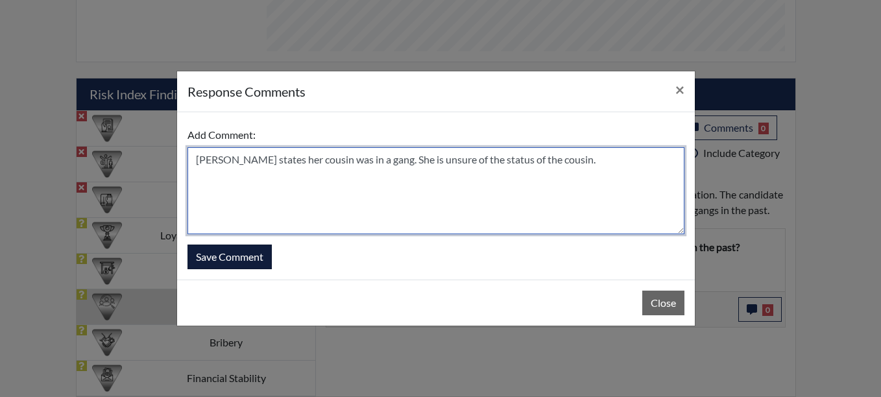
type textarea "[PERSON_NAME] states her cousin was in a gang. She is unsure of the status of t…"
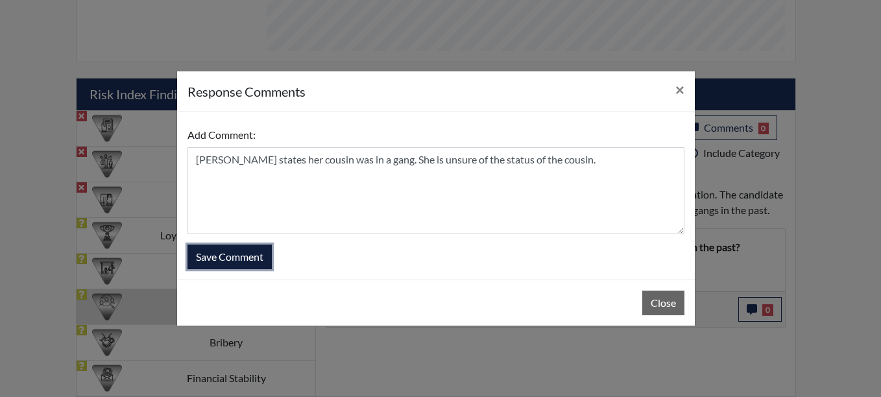
click at [239, 252] on button "Save Comment" at bounding box center [229, 257] width 84 height 25
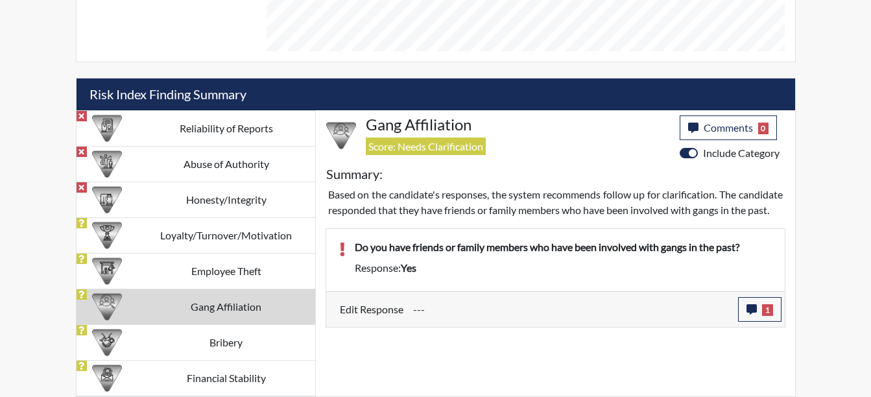
scroll to position [215, 539]
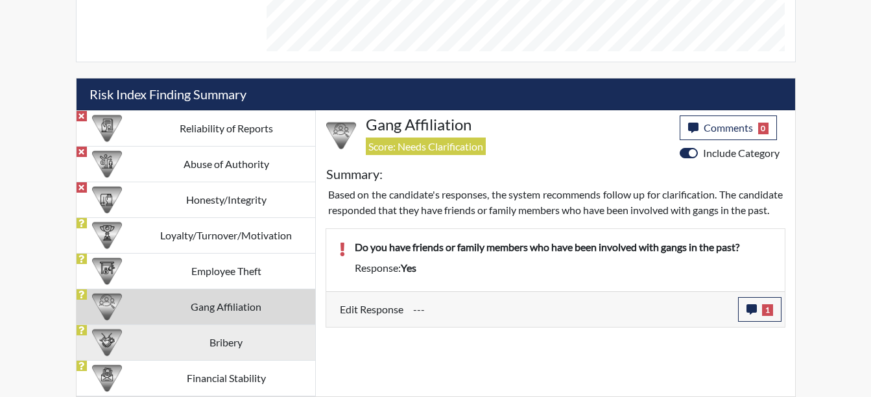
click at [213, 341] on td "Bribery" at bounding box center [227, 342] width 178 height 36
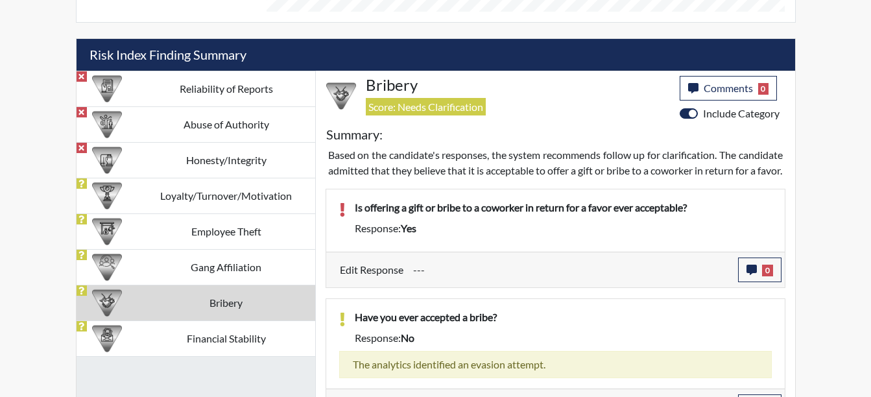
scroll to position [791, 0]
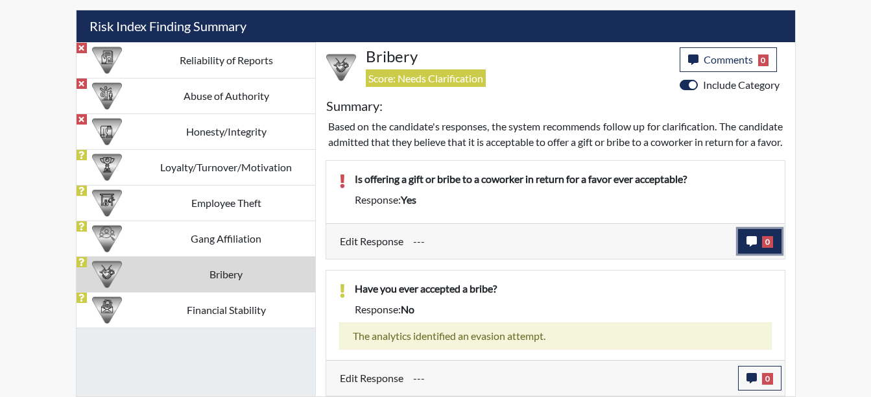
click at [763, 243] on span "0" at bounding box center [767, 242] width 11 height 12
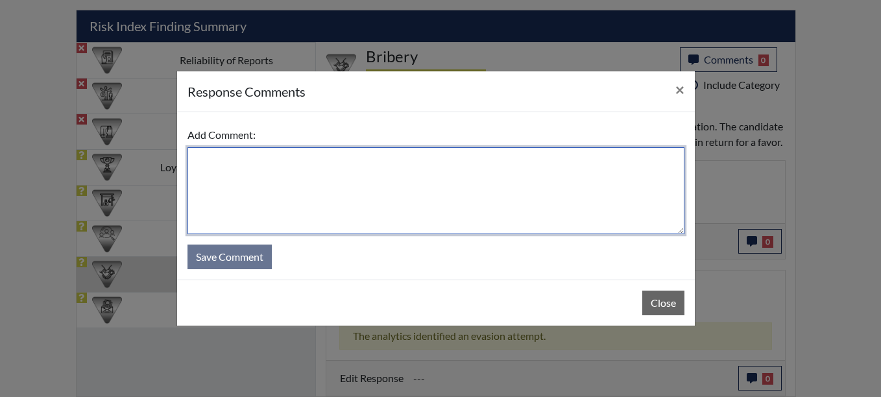
click at [197, 157] on textarea at bounding box center [435, 190] width 497 height 87
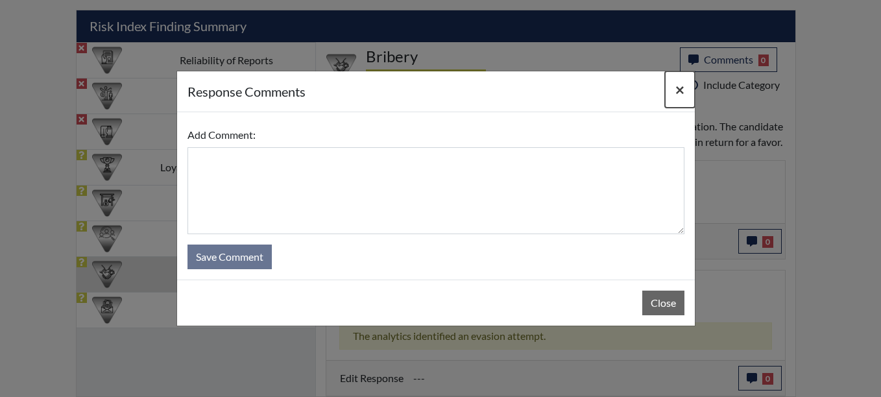
click at [678, 90] on span "×" at bounding box center [679, 89] width 9 height 19
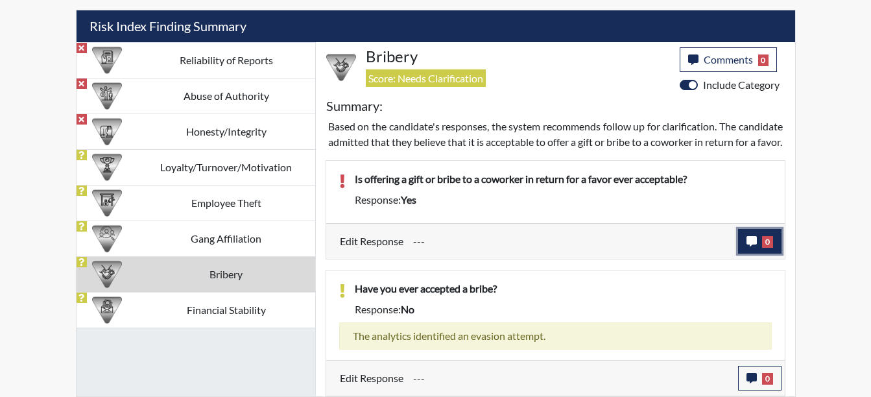
click at [766, 243] on span "0" at bounding box center [767, 242] width 11 height 12
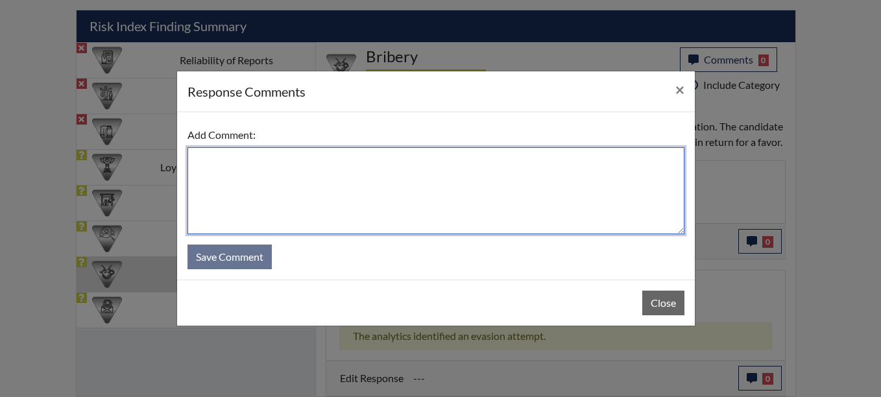
click at [200, 160] on textarea at bounding box center [435, 190] width 497 height 87
type textarea "N"
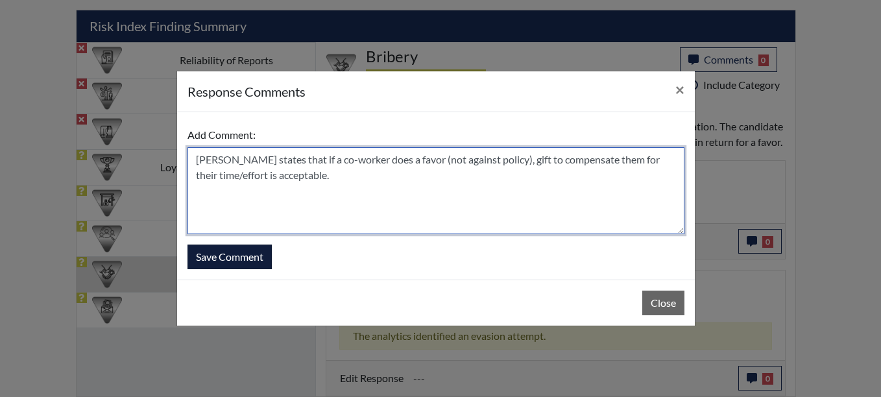
type textarea "[PERSON_NAME] states that if a co-worker does a favor (not against policy), gif…"
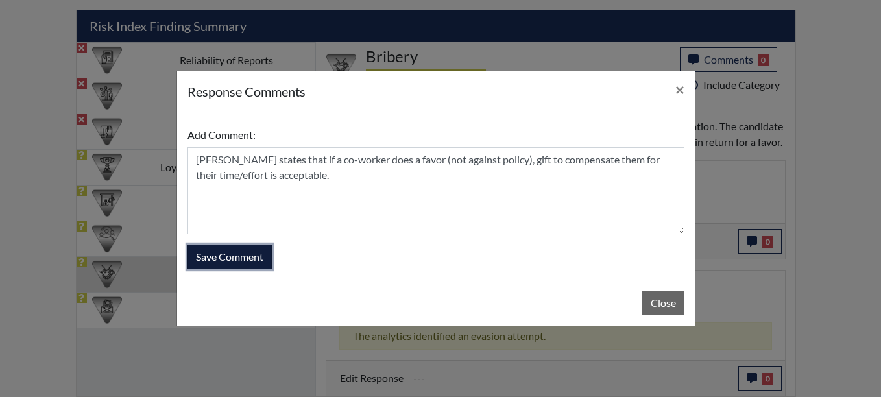
click at [226, 249] on button "Save Comment" at bounding box center [229, 257] width 84 height 25
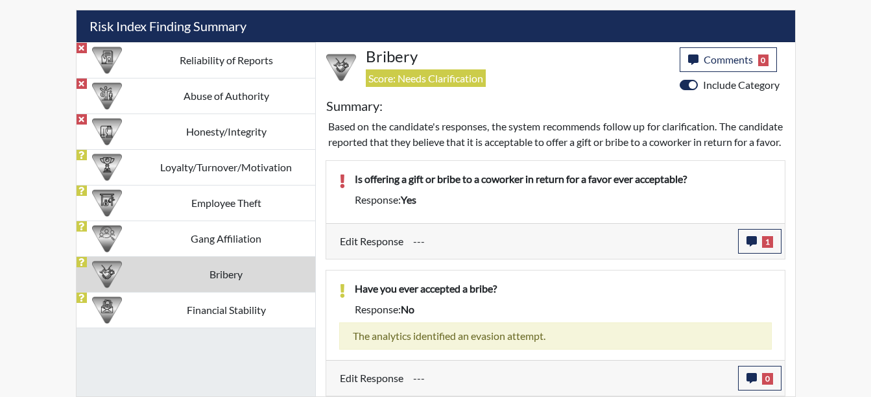
scroll to position [215, 539]
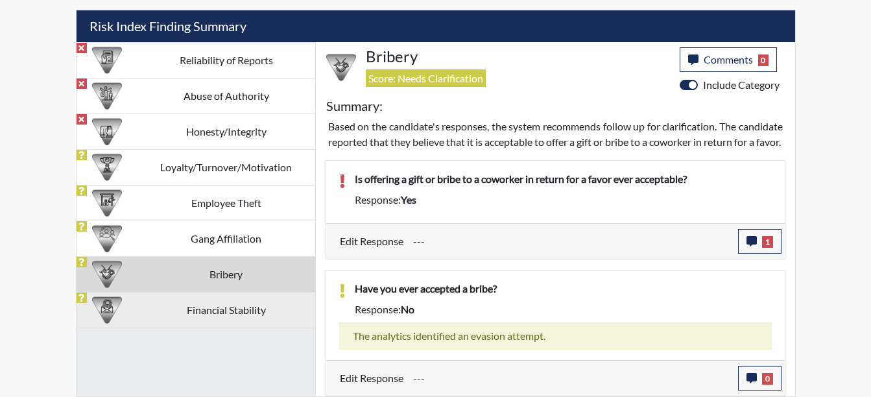
click at [195, 293] on td "Financial Stability" at bounding box center [227, 310] width 178 height 36
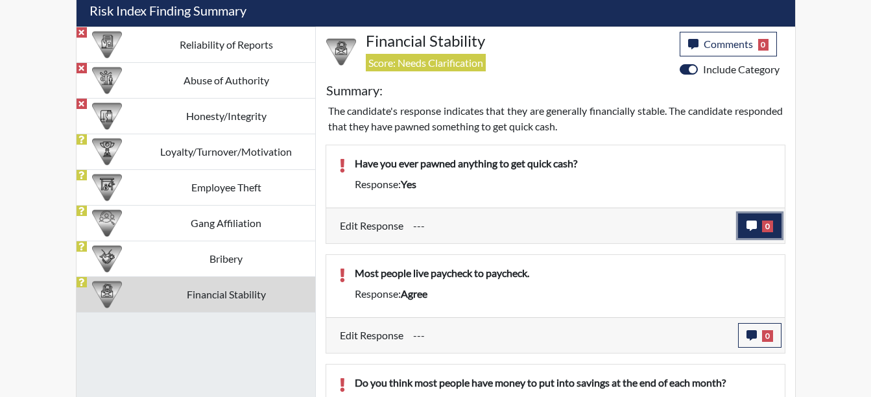
click at [759, 227] on button "0" at bounding box center [759, 225] width 43 height 25
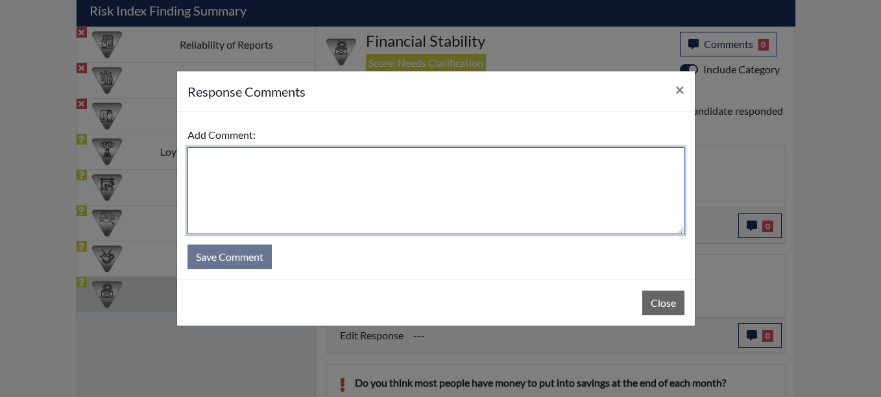
click at [232, 161] on textarea at bounding box center [435, 190] width 497 height 87
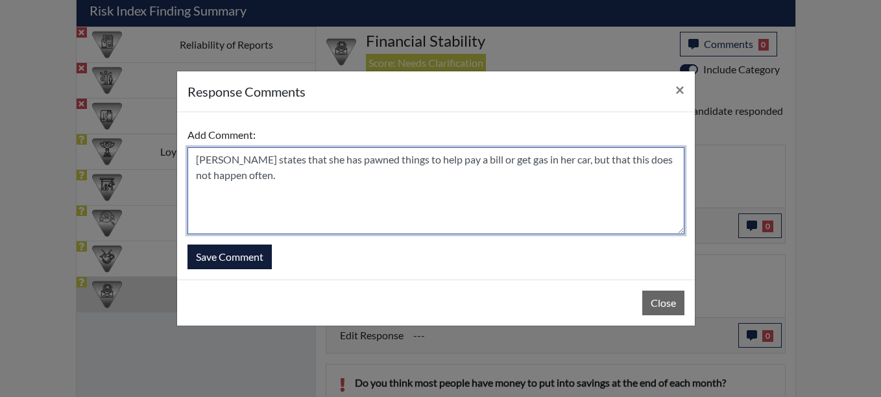
type textarea "[PERSON_NAME] states that she has pawned things to help pay a bill or get gas i…"
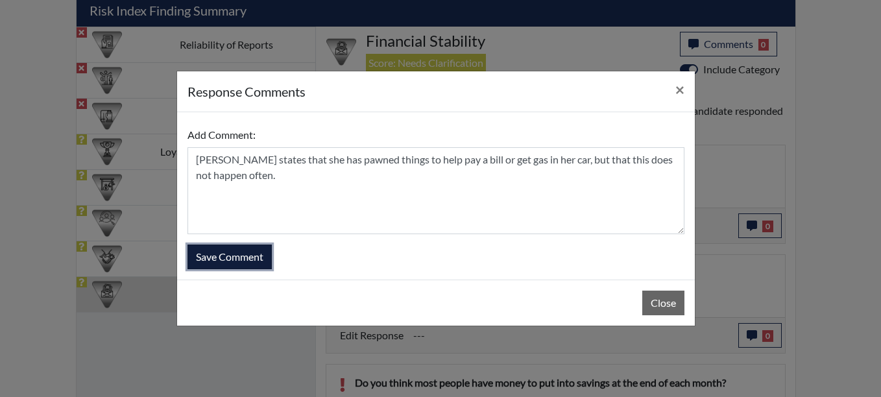
click at [224, 262] on button "Save Comment" at bounding box center [229, 257] width 84 height 25
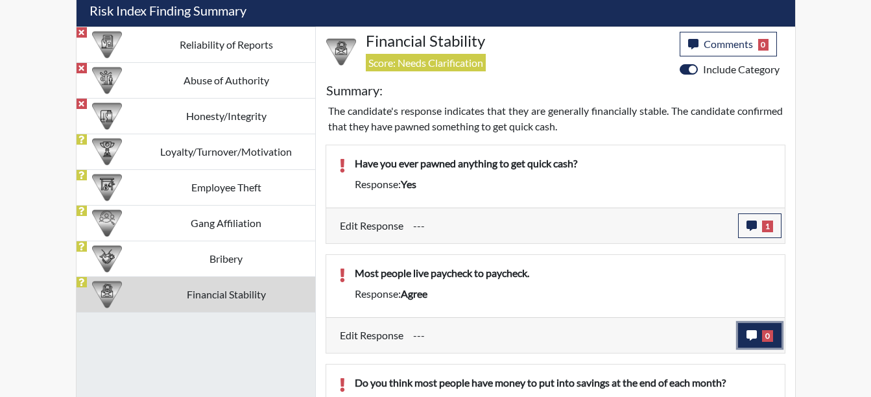
click at [768, 345] on button "0" at bounding box center [759, 335] width 43 height 25
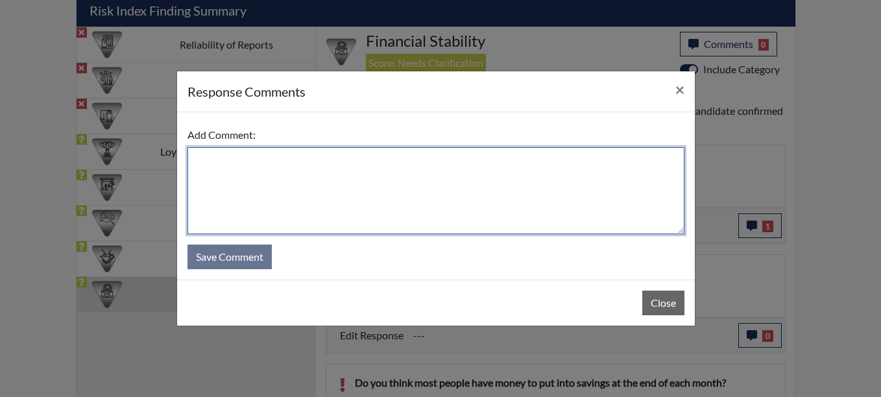
click at [254, 173] on textarea at bounding box center [435, 190] width 497 height 87
type textarea "M"
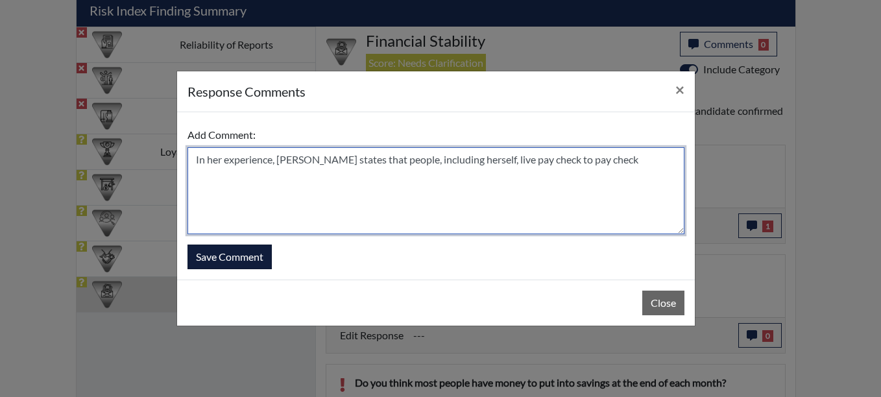
type textarea "In her experience, [PERSON_NAME] states that people, including herself, live pa…"
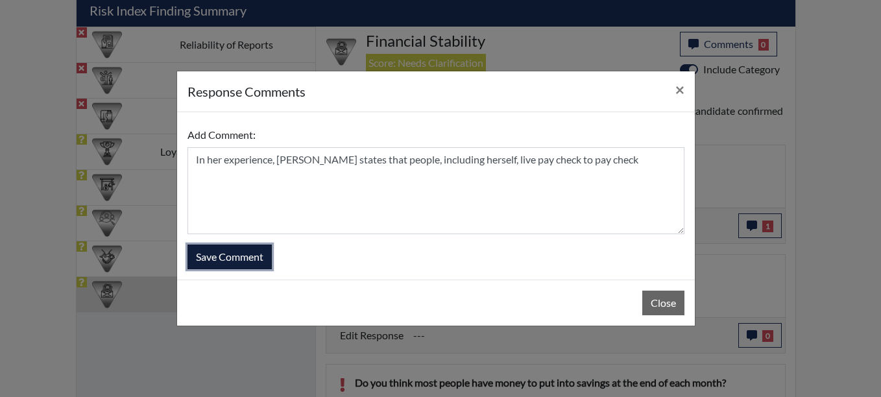
click at [245, 252] on button "Save Comment" at bounding box center [229, 257] width 84 height 25
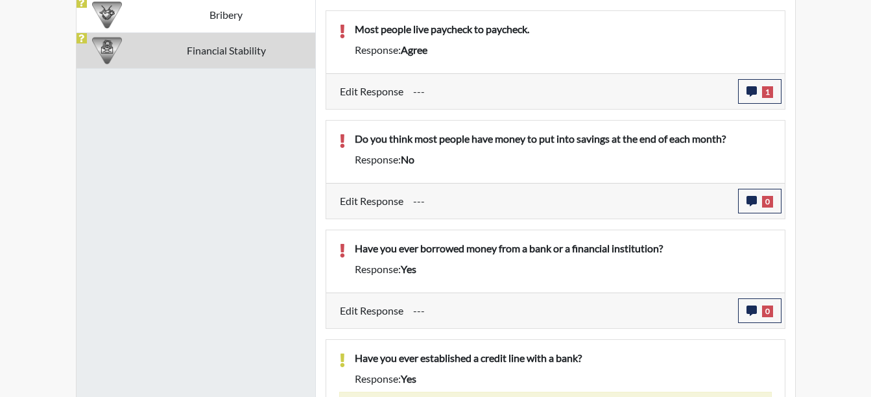
scroll to position [1041, 0]
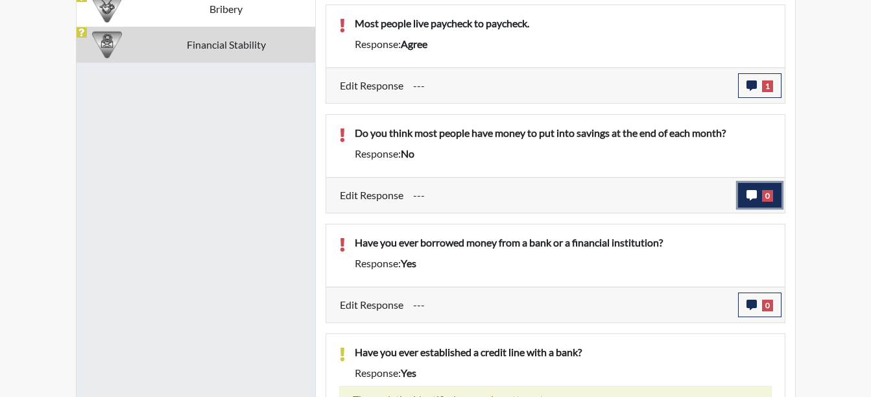
click at [743, 192] on button "0" at bounding box center [759, 195] width 43 height 25
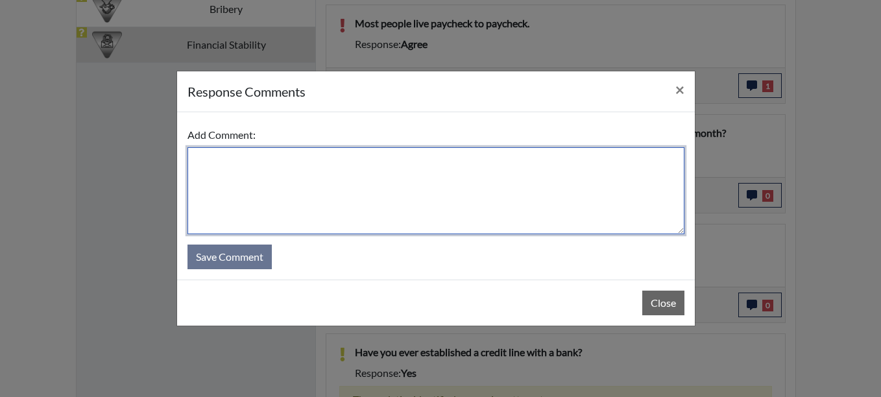
click at [223, 162] on textarea at bounding box center [435, 190] width 497 height 87
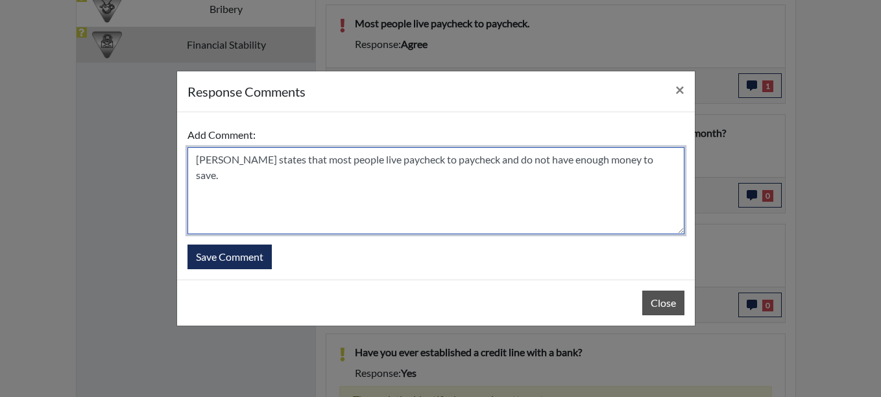
type textarea "[PERSON_NAME] states that most people live paycheck to paycheck and do not have…"
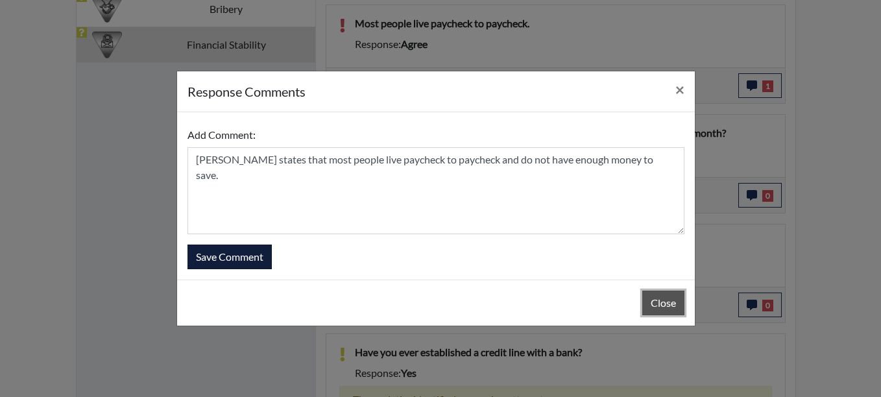
drag, startPoint x: 672, startPoint y: 307, endPoint x: 191, endPoint y: 248, distance: 484.9
click at [193, 248] on div "response Comments × Add Comment: [PERSON_NAME] states that most people live pay…" at bounding box center [435, 199] width 519 height 256
click at [213, 269] on div "Add Comment: [PERSON_NAME] states that most people live paycheck to paycheck an…" at bounding box center [436, 195] width 518 height 167
click at [214, 254] on button "Save Comment" at bounding box center [229, 257] width 84 height 25
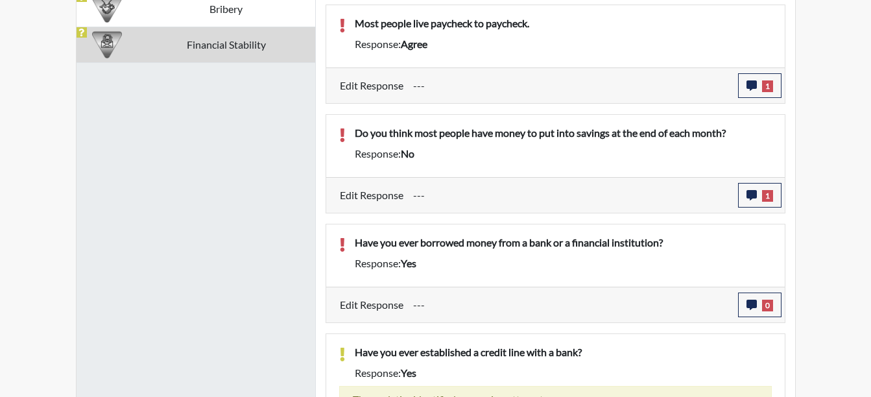
scroll to position [215, 539]
click at [758, 304] on button "0" at bounding box center [759, 305] width 43 height 25
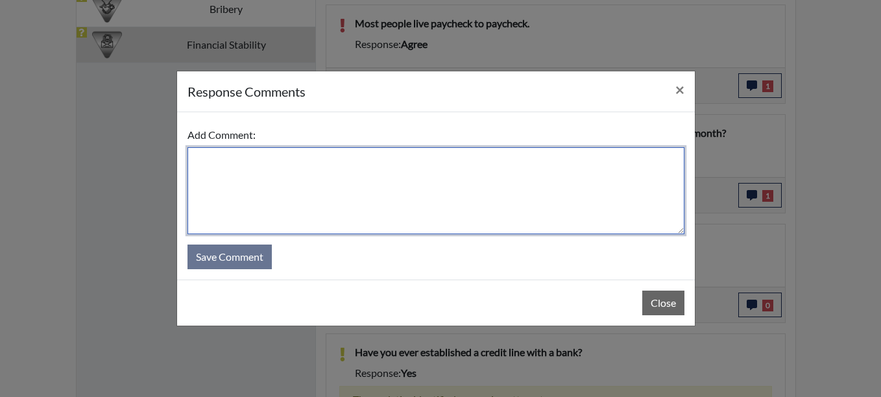
click at [201, 156] on textarea at bounding box center [435, 190] width 497 height 87
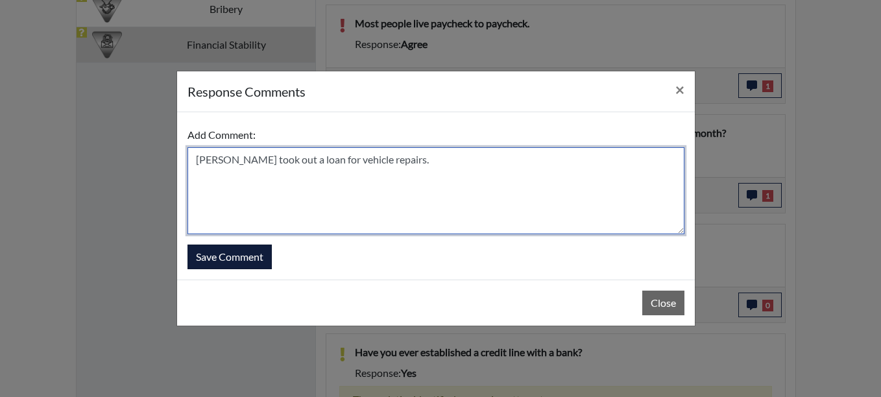
type textarea "[PERSON_NAME] took out a loan for vehicle repairs."
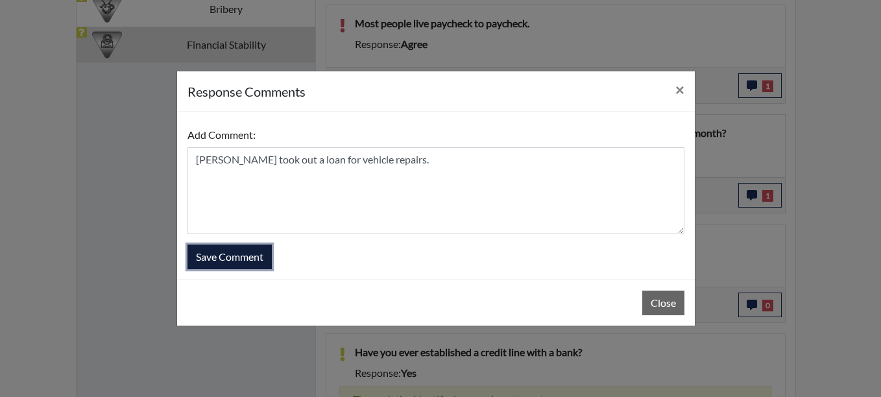
click at [212, 254] on button "Save Comment" at bounding box center [229, 257] width 84 height 25
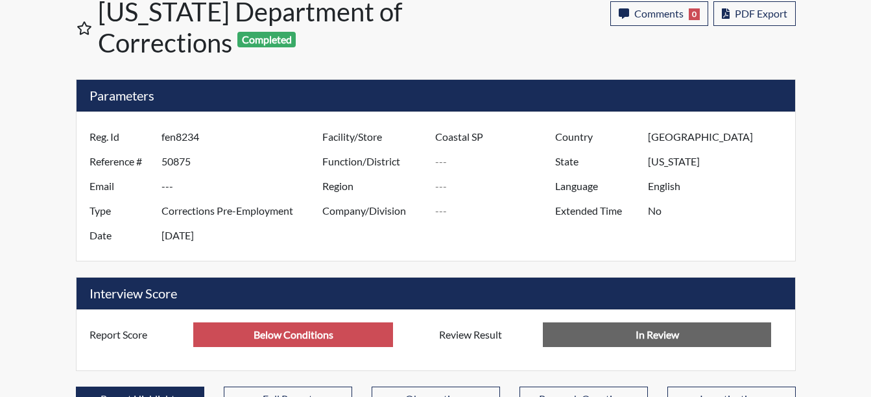
scroll to position [0, 0]
